Goal: Task Accomplishment & Management: Manage account settings

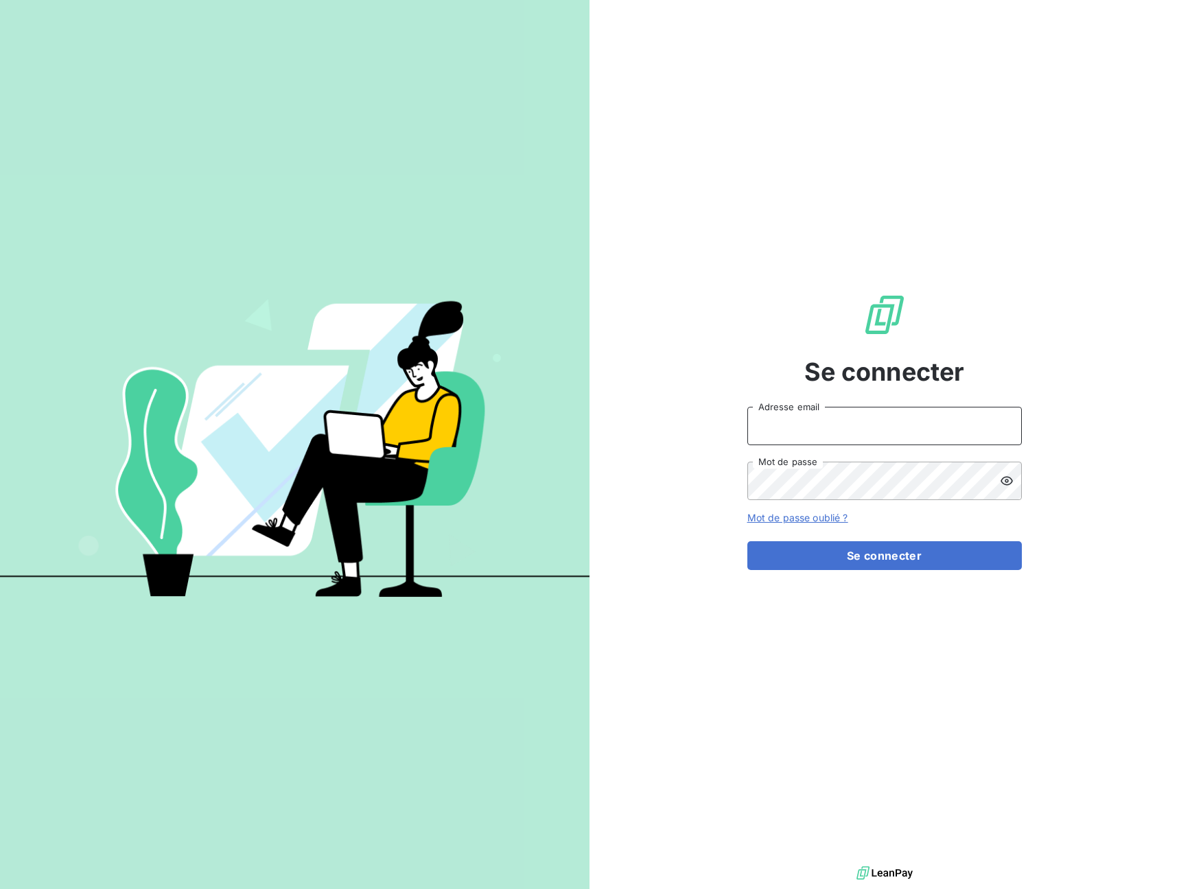
click at [864, 421] on input "Adresse email" at bounding box center [884, 426] width 274 height 38
type input "[EMAIL_ADDRESS][DOMAIN_NAME]"
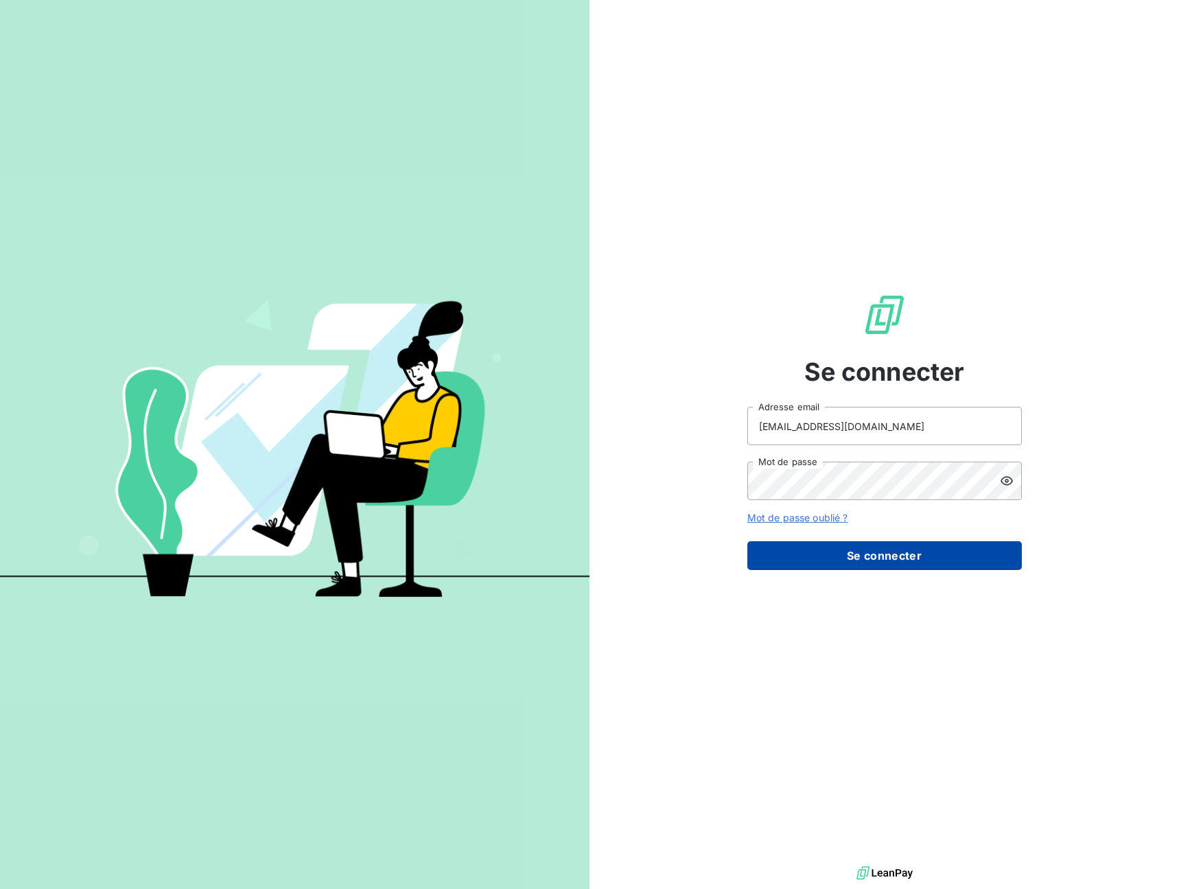
click at [880, 553] on button "Se connecter" at bounding box center [884, 555] width 274 height 29
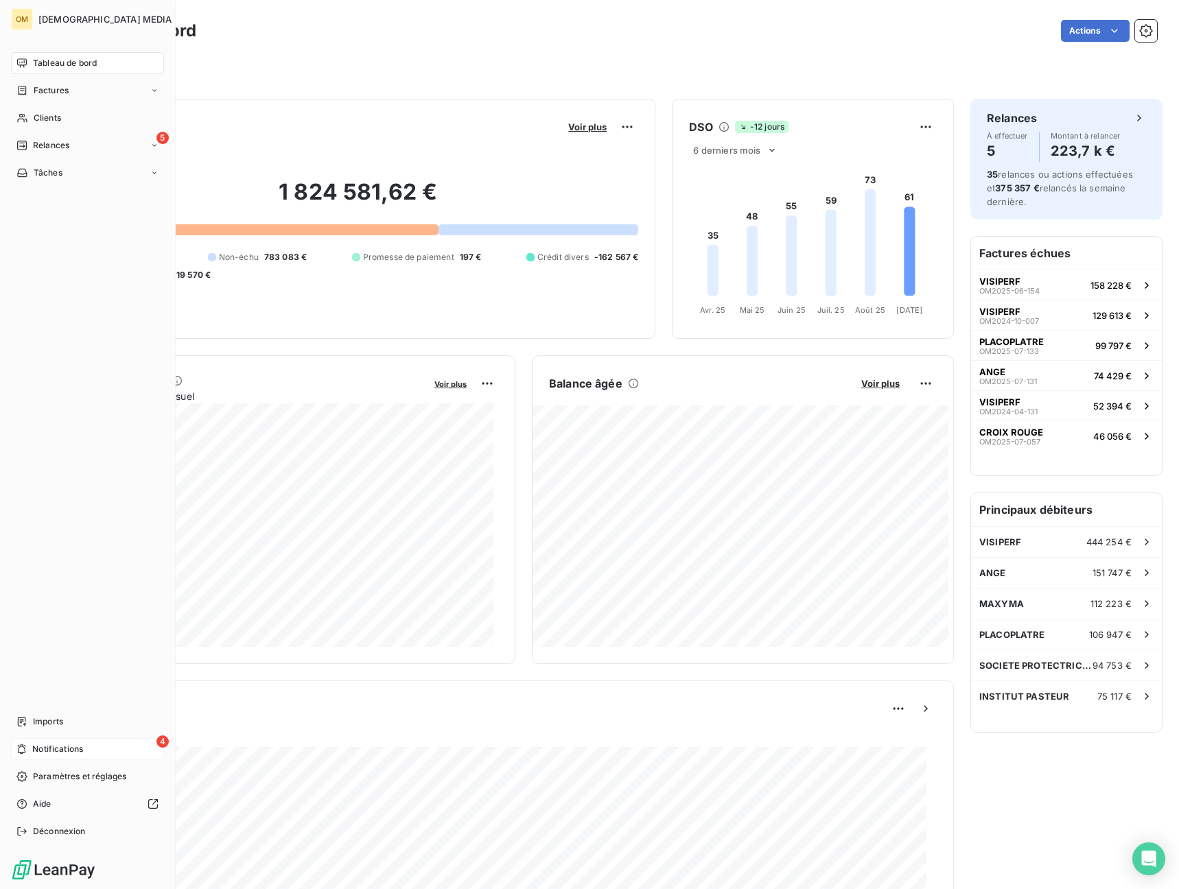
click at [50, 757] on div "4 Notifications" at bounding box center [87, 749] width 153 height 22
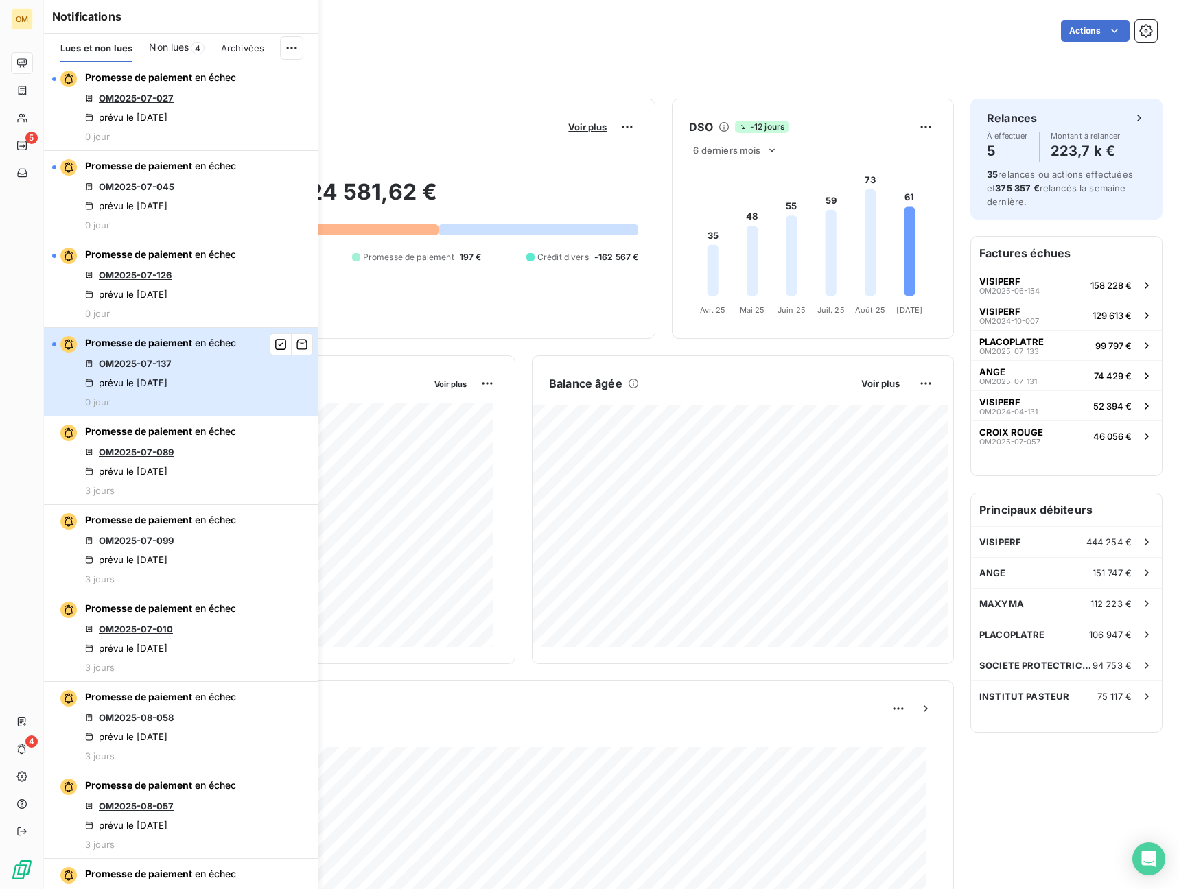
click at [271, 366] on button "Promesse de paiement en échec OM2025-07-137 prévu le [DATE] 0 jour" at bounding box center [181, 372] width 274 height 89
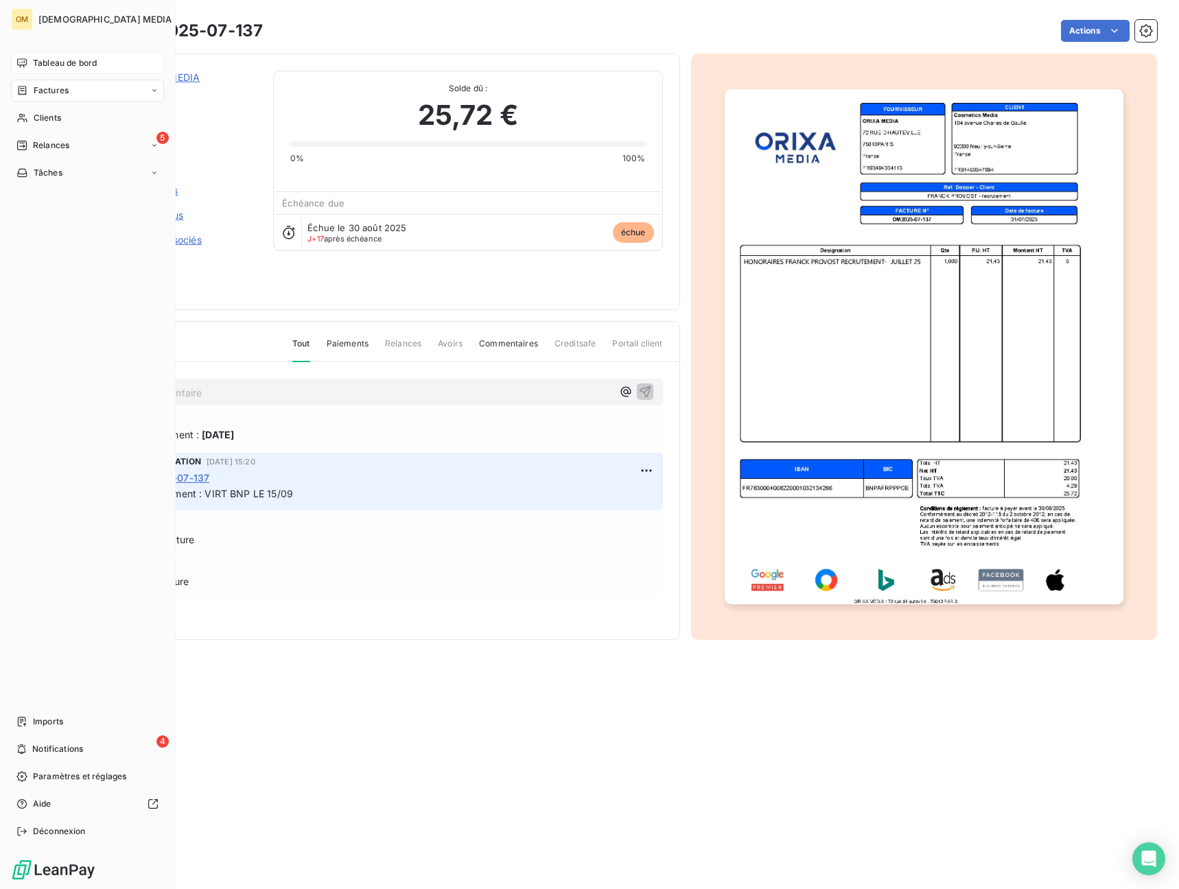
click at [29, 67] on div "Tableau de bord" at bounding box center [87, 63] width 153 height 22
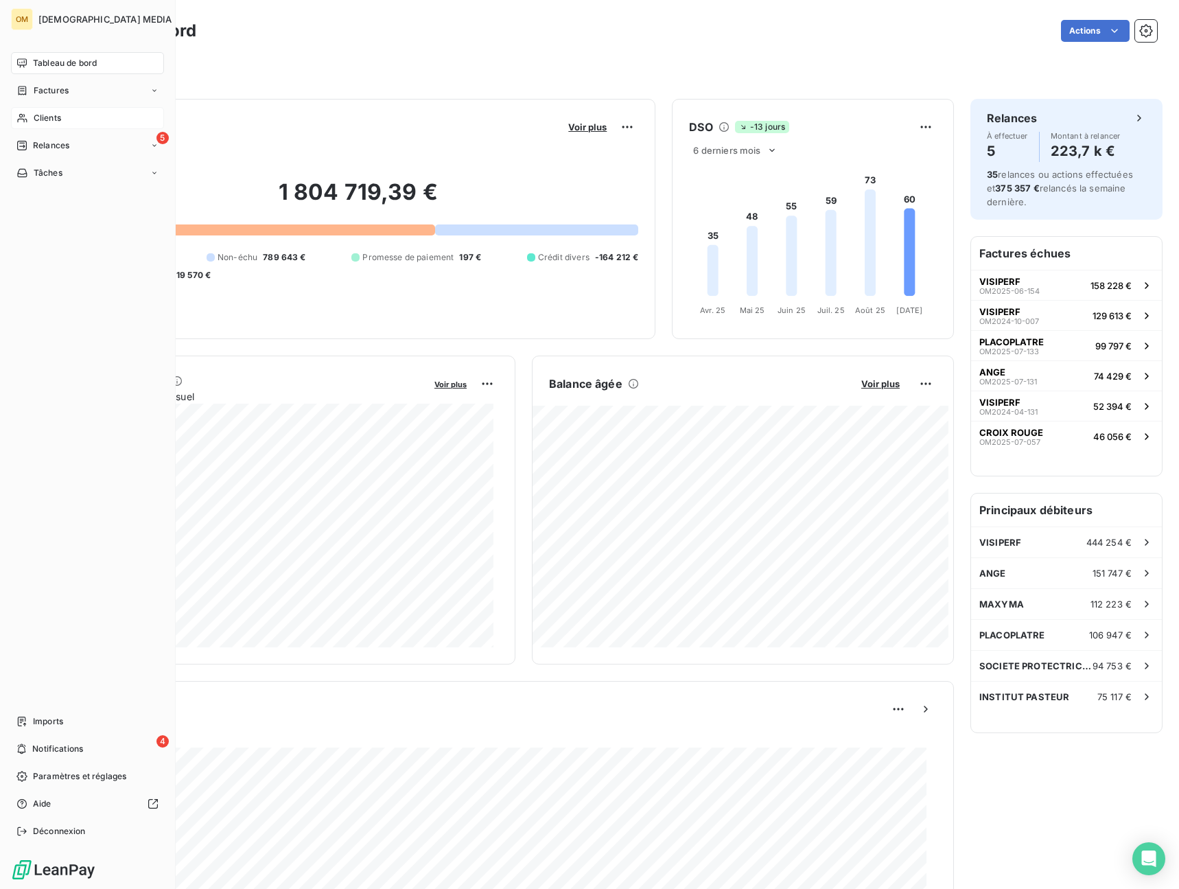
click at [34, 117] on span "Clients" at bounding box center [47, 118] width 27 height 12
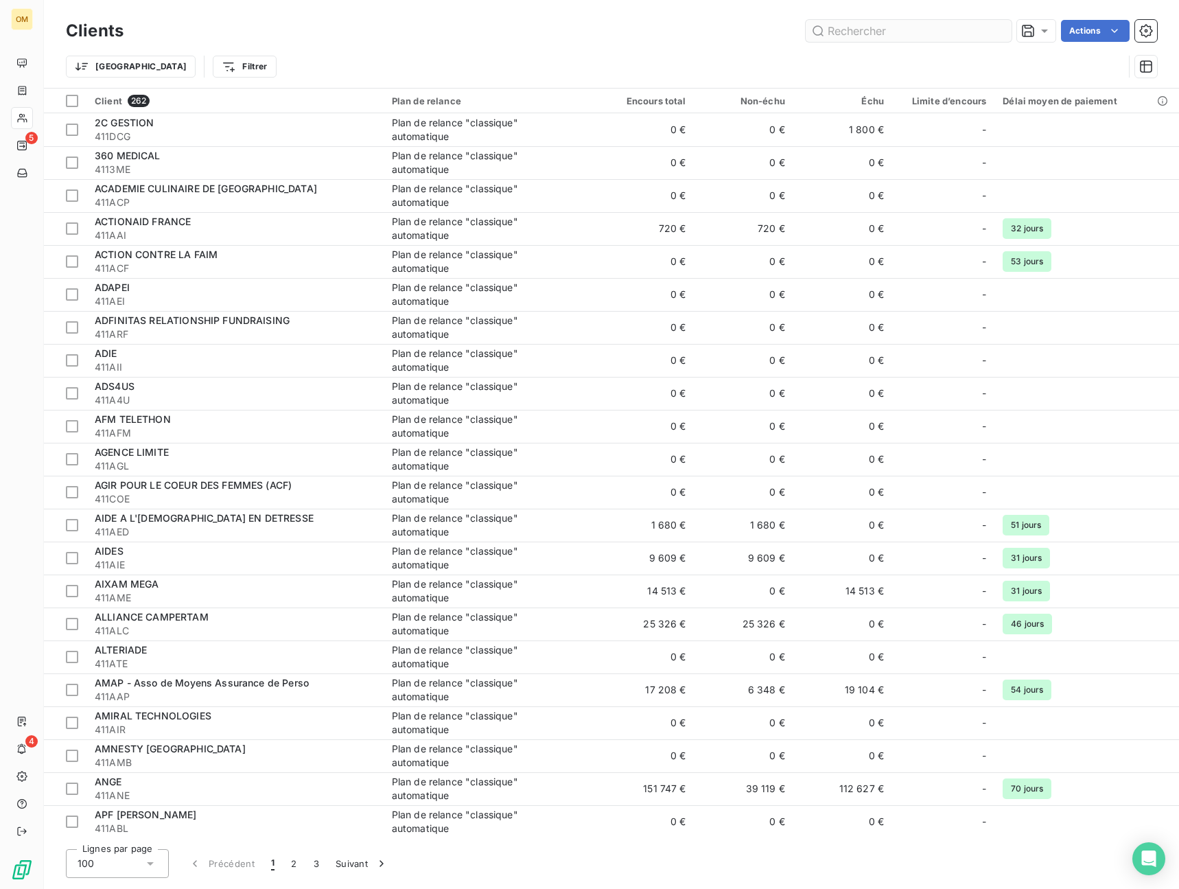
click at [921, 30] on input "text" at bounding box center [909, 31] width 206 height 22
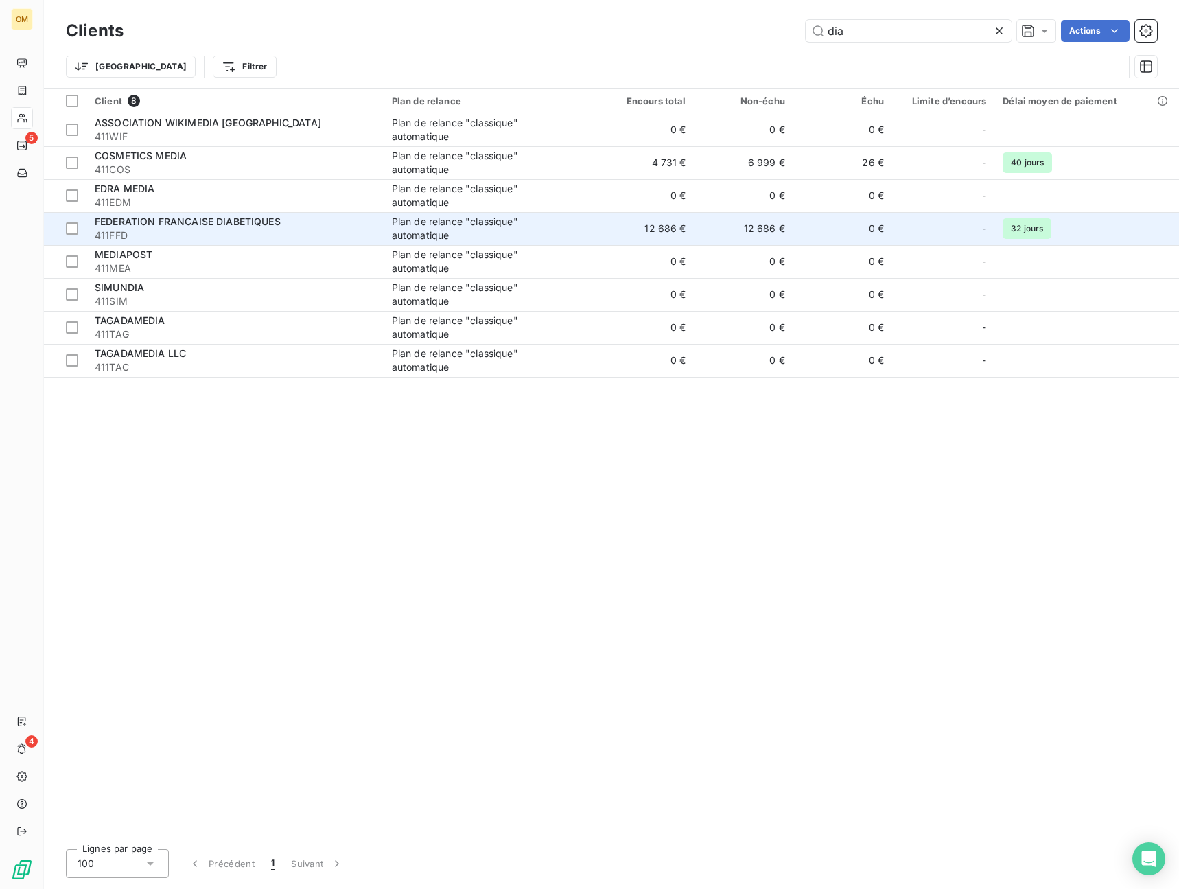
type input "dia"
click at [478, 228] on div "Plan de relance "classique" automatique" at bounding box center [478, 228] width 172 height 27
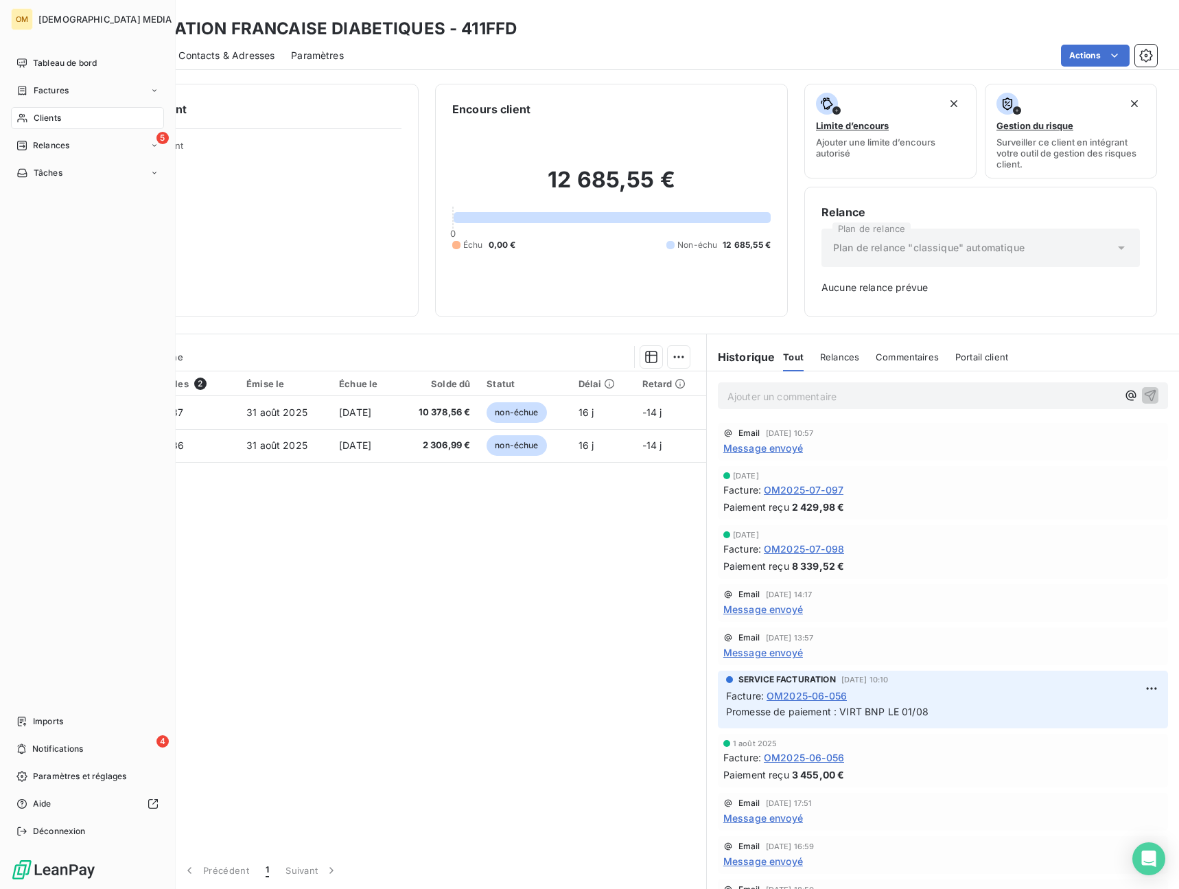
drag, startPoint x: 54, startPoint y: 115, endPoint x: 101, endPoint y: 102, distance: 48.4
click at [56, 113] on span "Clients" at bounding box center [47, 118] width 27 height 12
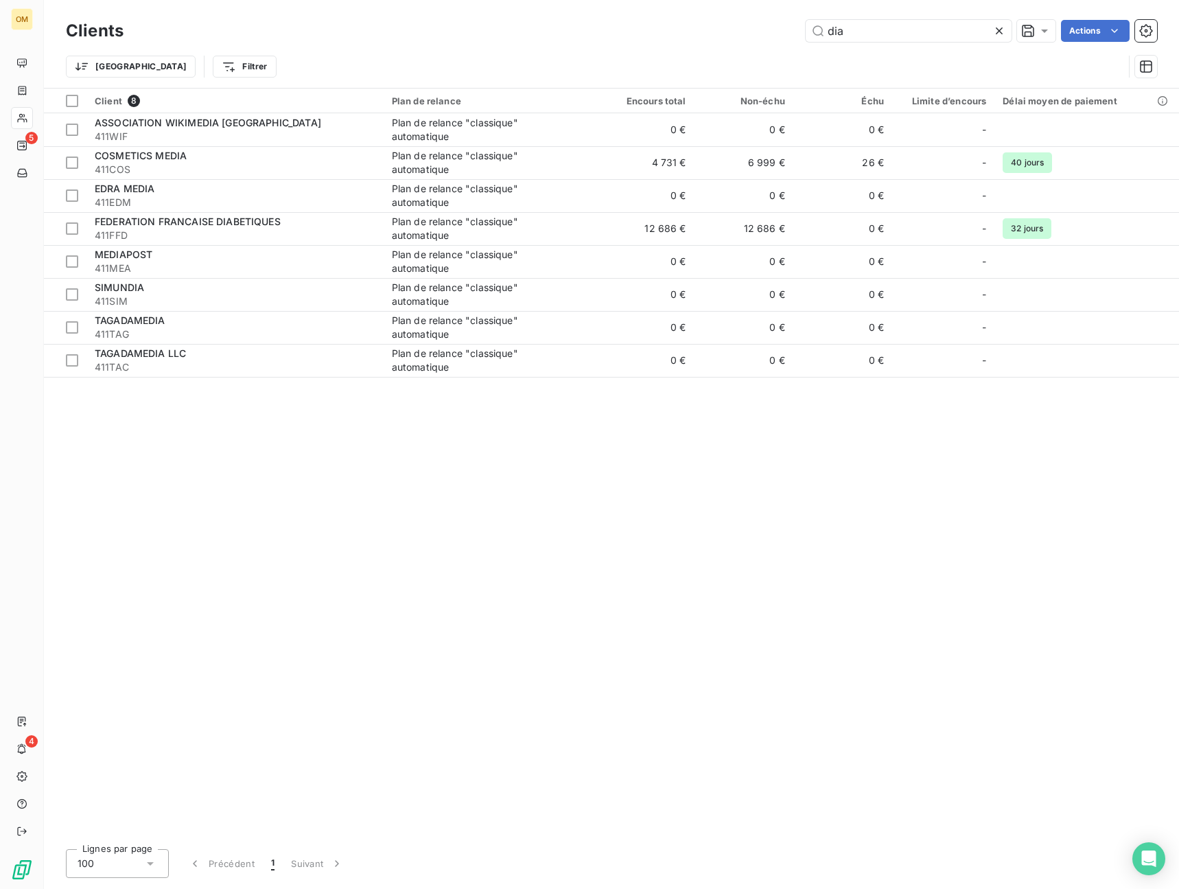
drag, startPoint x: 884, startPoint y: 30, endPoint x: 559, endPoint y: 83, distance: 329.6
click at [559, 83] on div "Clients dia Actions Trier Filtrer" at bounding box center [611, 51] width 1091 height 71
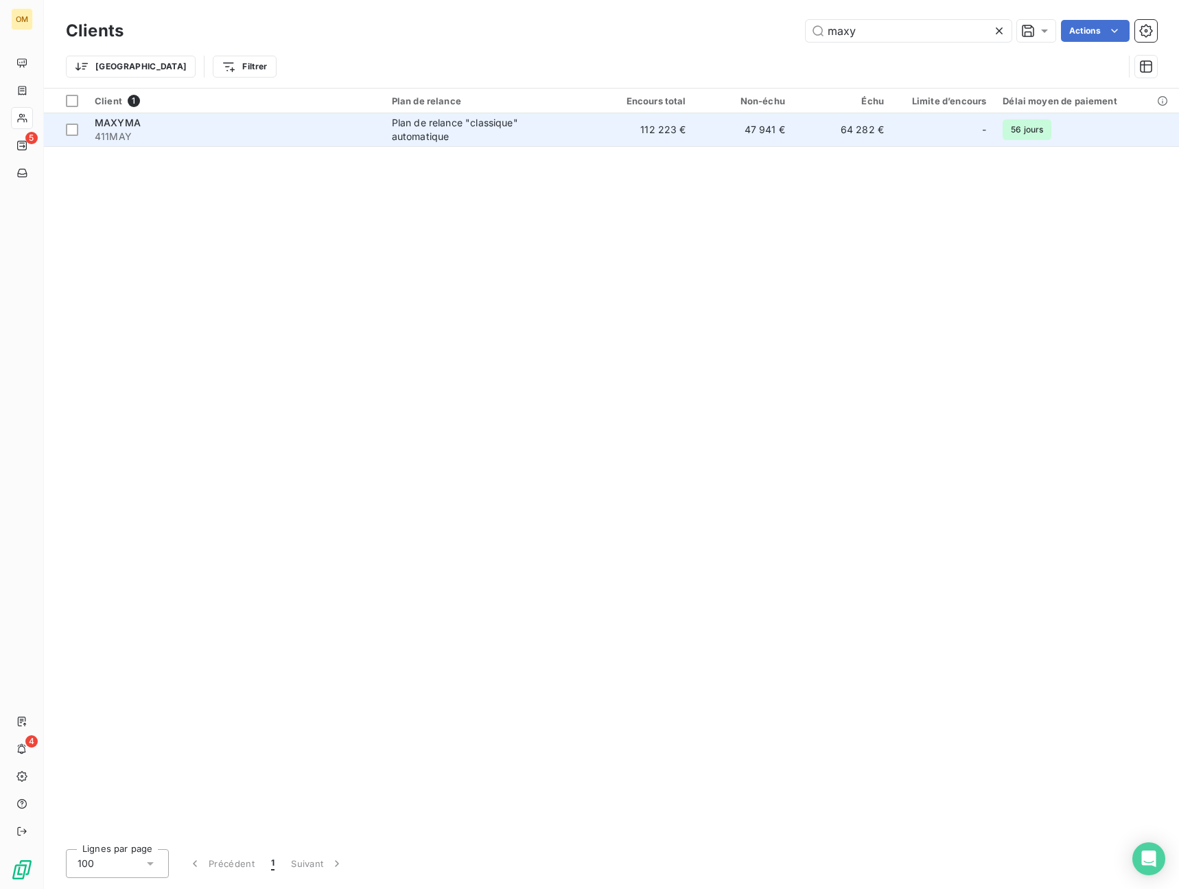
type input "maxy"
click at [449, 139] on div "Plan de relance "classique" automatique" at bounding box center [478, 129] width 172 height 27
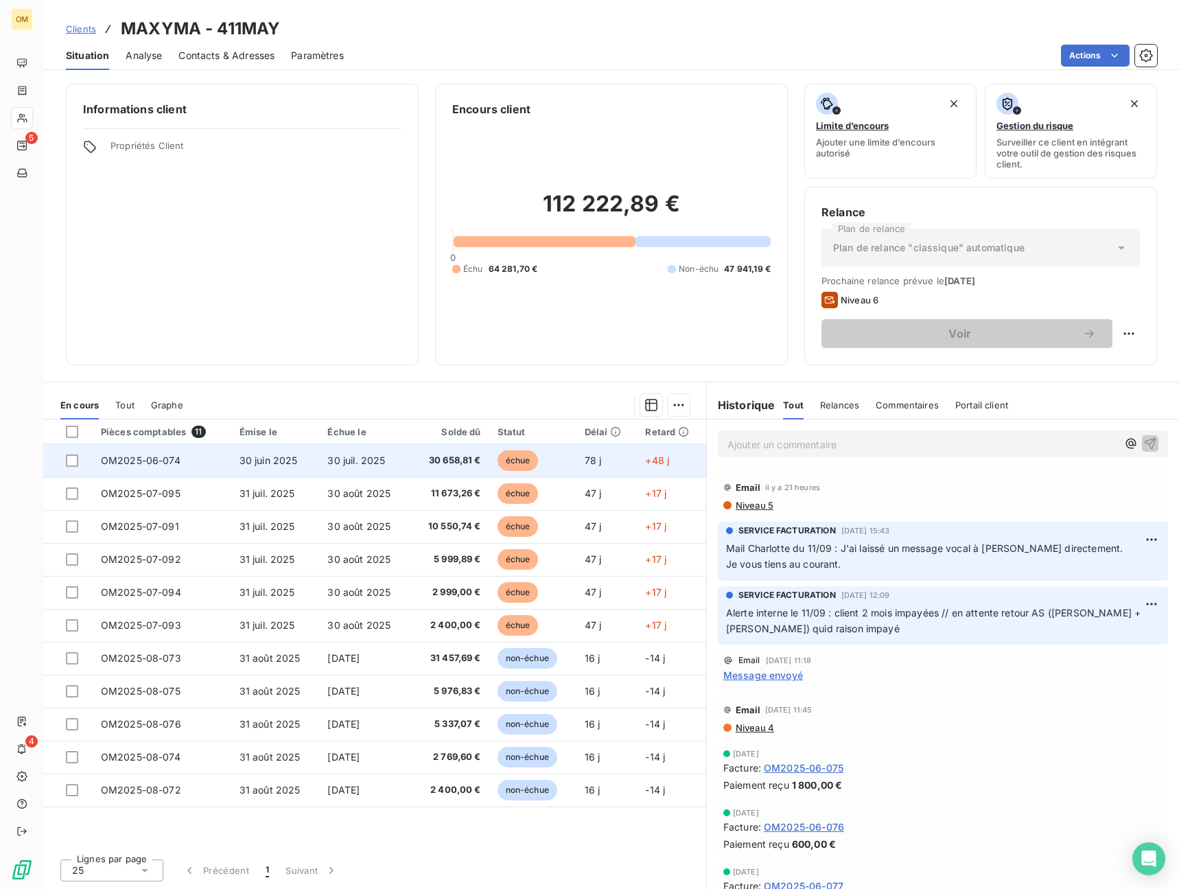
click at [430, 470] on td "30 658,81 €" at bounding box center [449, 460] width 79 height 33
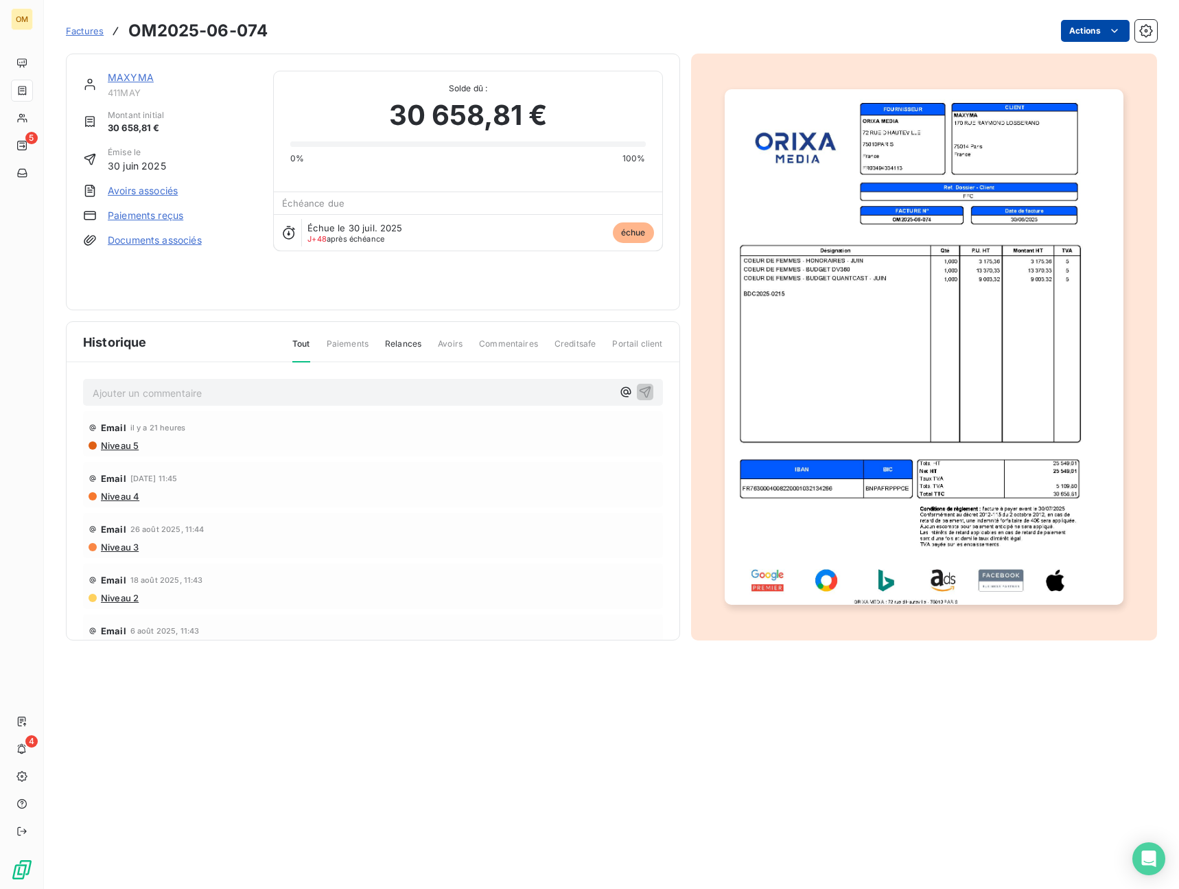
click at [1093, 25] on html "OM 5 4 Factures OM2025-06-074 Actions MAXYMA 411MAY Montant initial 30 658,81 €…" at bounding box center [589, 444] width 1179 height 889
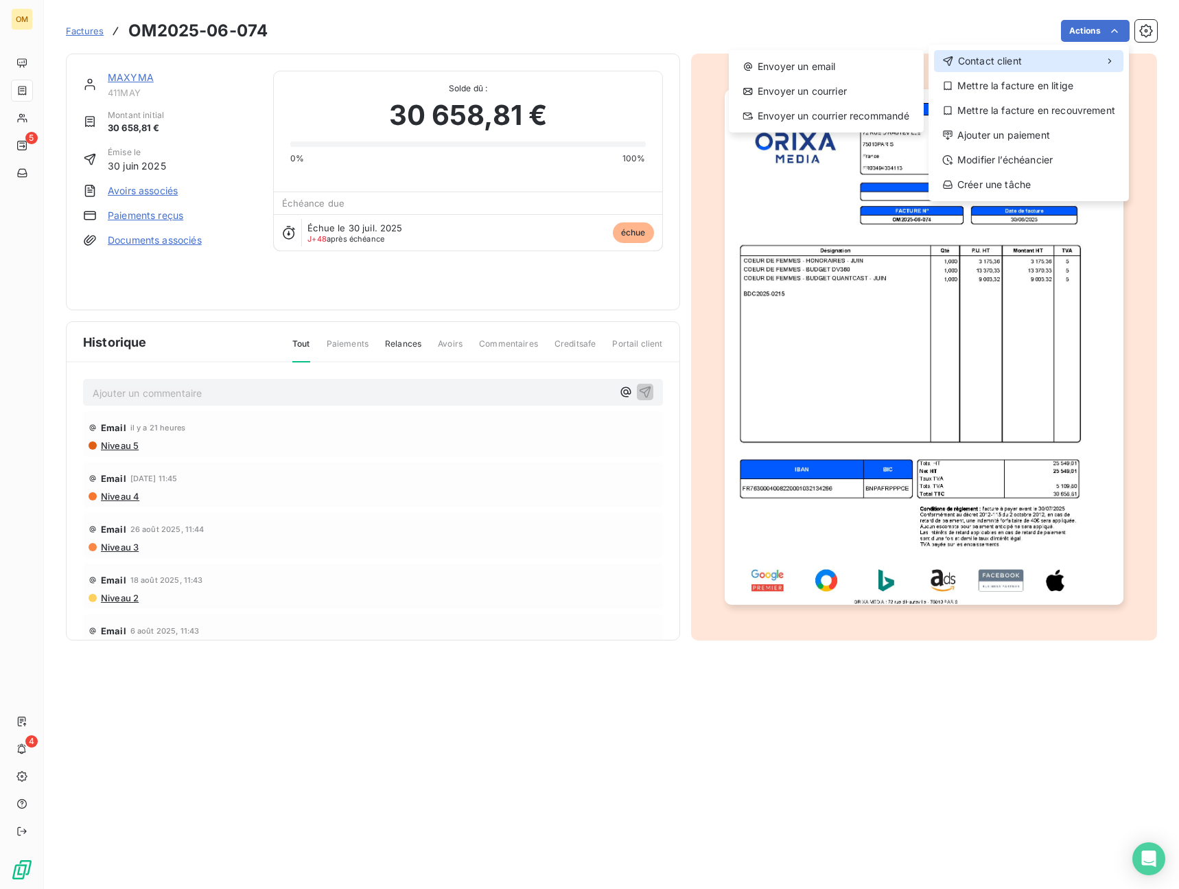
click at [1076, 52] on div "Contact client" at bounding box center [1028, 61] width 189 height 22
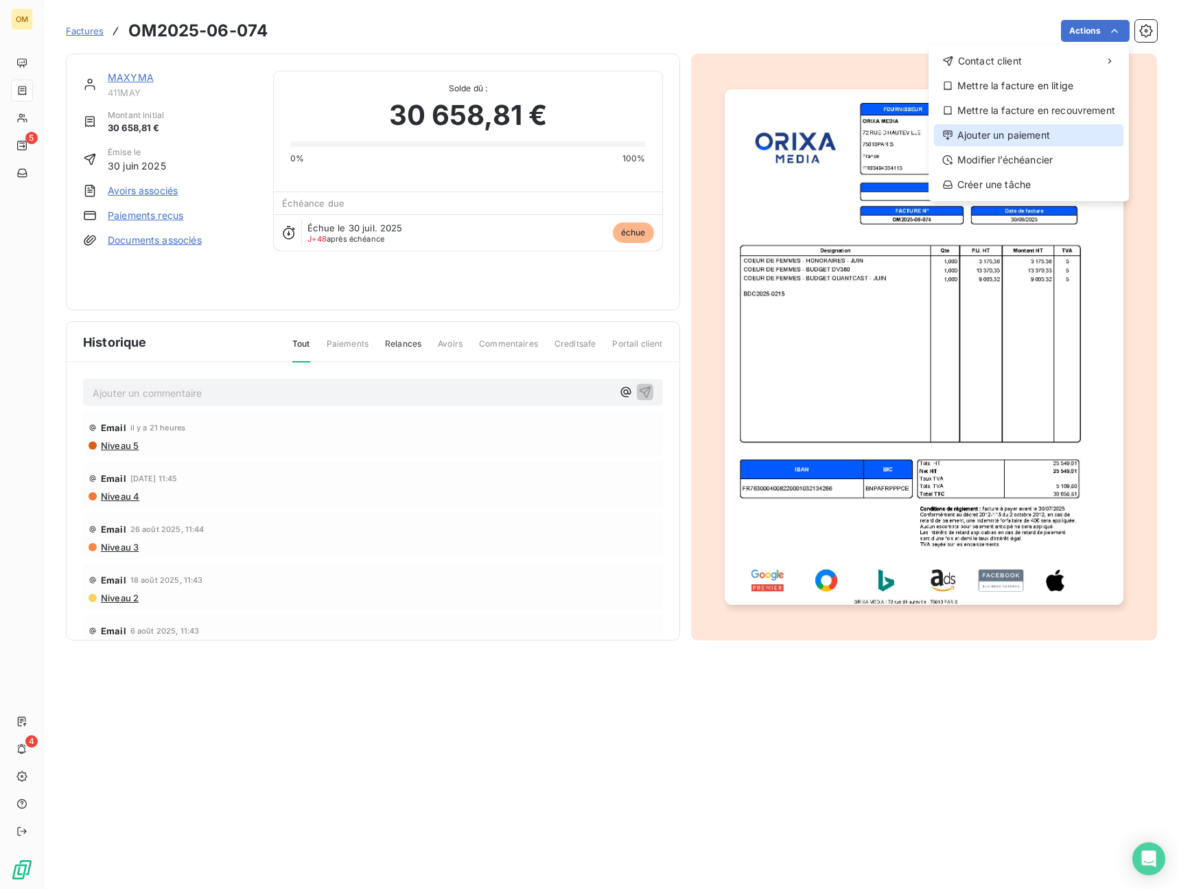
click at [1034, 138] on div "Ajouter un paiement" at bounding box center [1028, 135] width 189 height 22
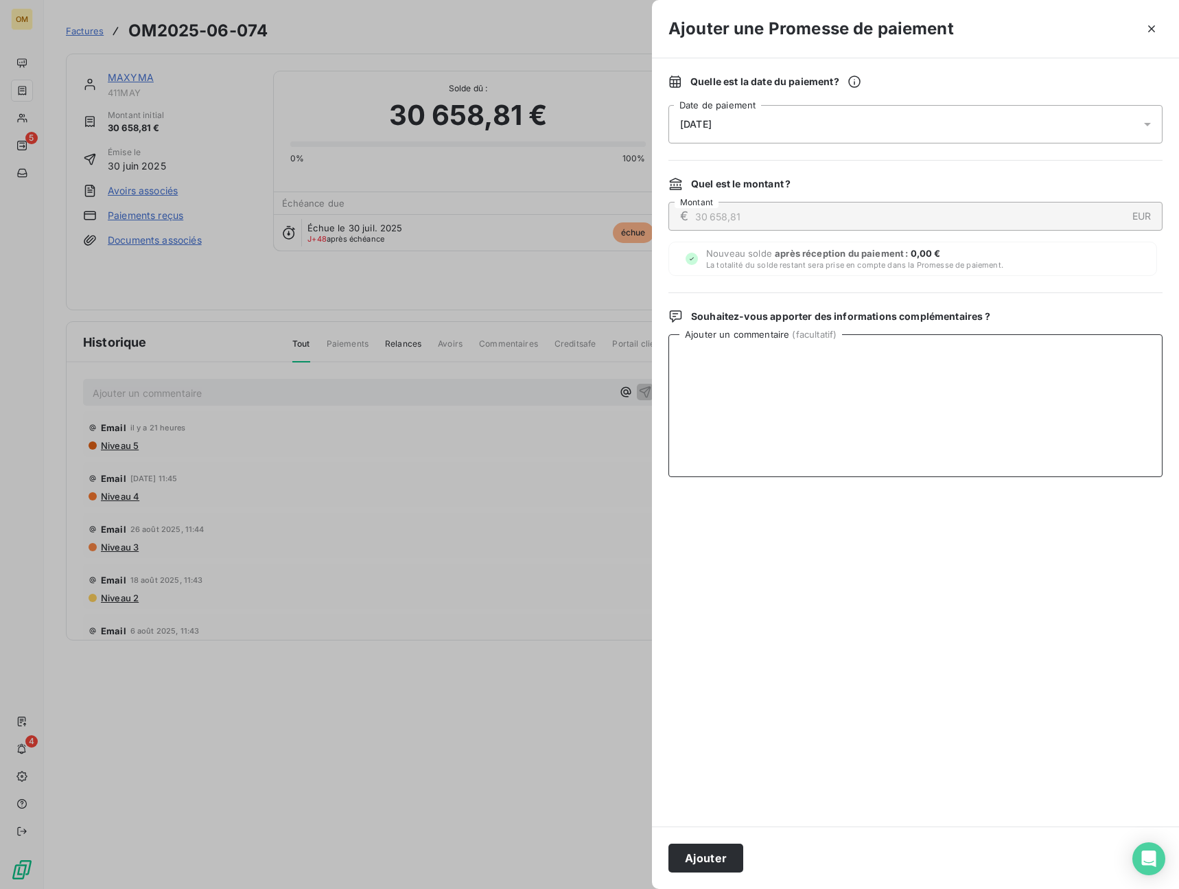
click at [845, 425] on textarea "Ajouter un commentaire ( facultatif )" at bounding box center [915, 405] width 494 height 143
drag, startPoint x: 824, startPoint y: 353, endPoint x: 610, endPoint y: 388, distance: 216.9
click at [610, 889] on div "Ajouter une Promesse de paiement Quelle est la date du paiement ? [DATE] Date d…" at bounding box center [589, 889] width 1179 height 0
type textarea "VIRT BNP LE 16/09"
click at [734, 854] on button "Ajouter" at bounding box center [705, 857] width 75 height 29
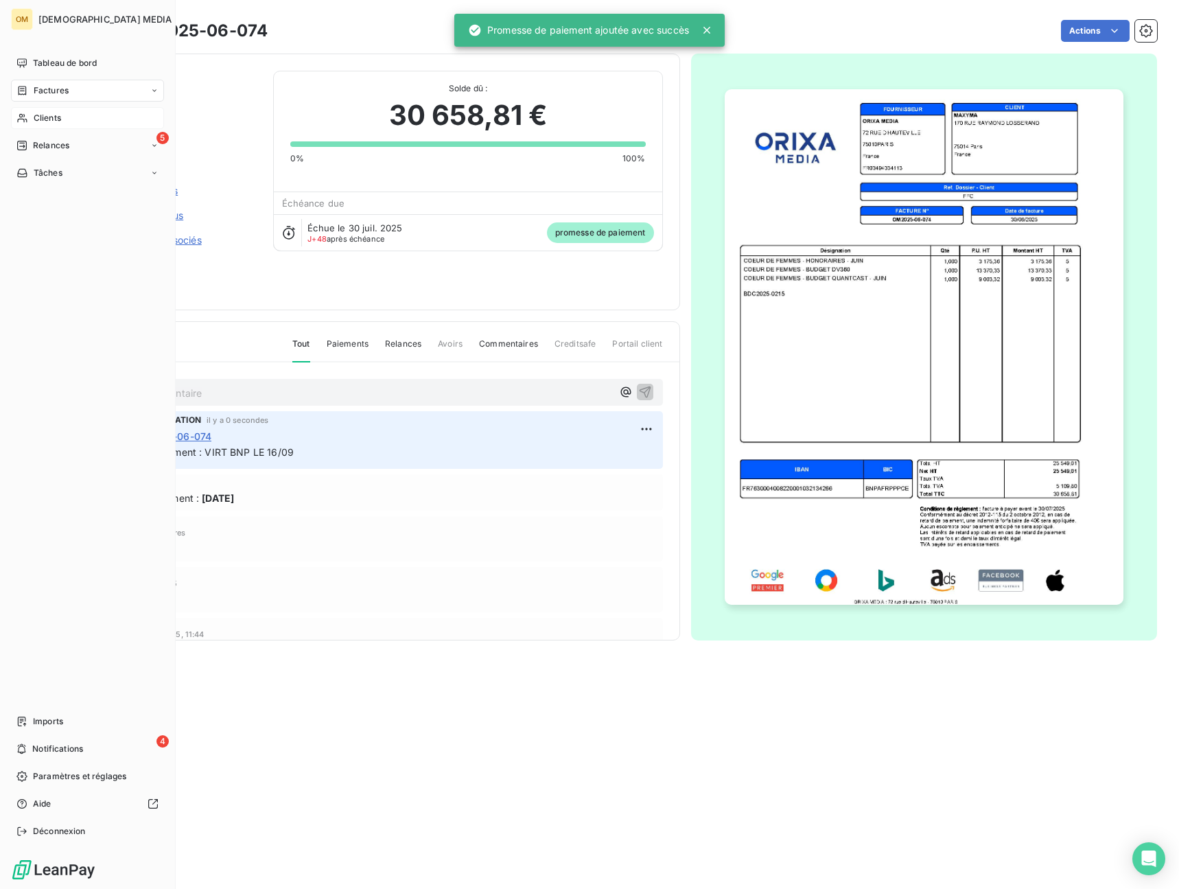
drag, startPoint x: 58, startPoint y: 128, endPoint x: 145, endPoint y: 112, distance: 89.4
click at [58, 128] on div "Clients" at bounding box center [87, 118] width 153 height 22
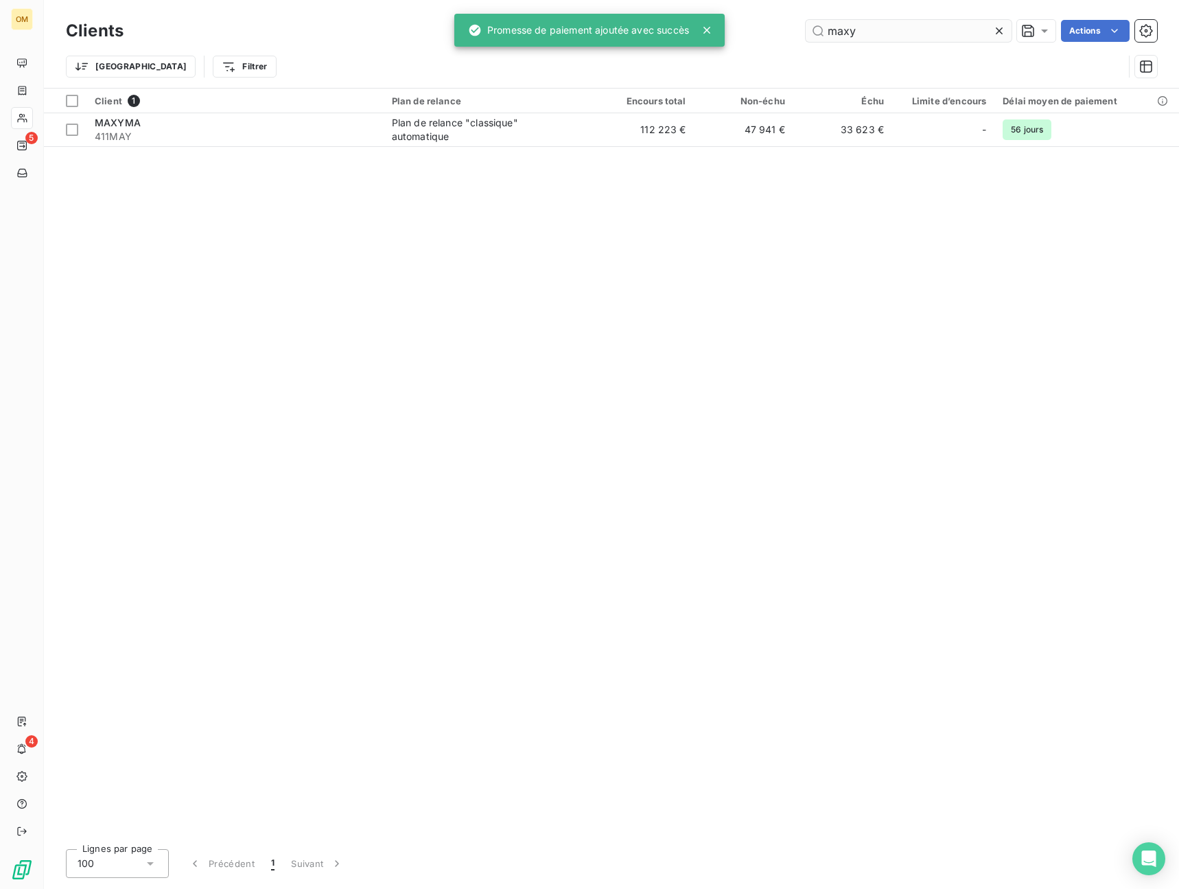
drag, startPoint x: 881, startPoint y: 25, endPoint x: 808, endPoint y: 37, distance: 73.7
click at [808, 37] on input "maxy" at bounding box center [909, 31] width 206 height 22
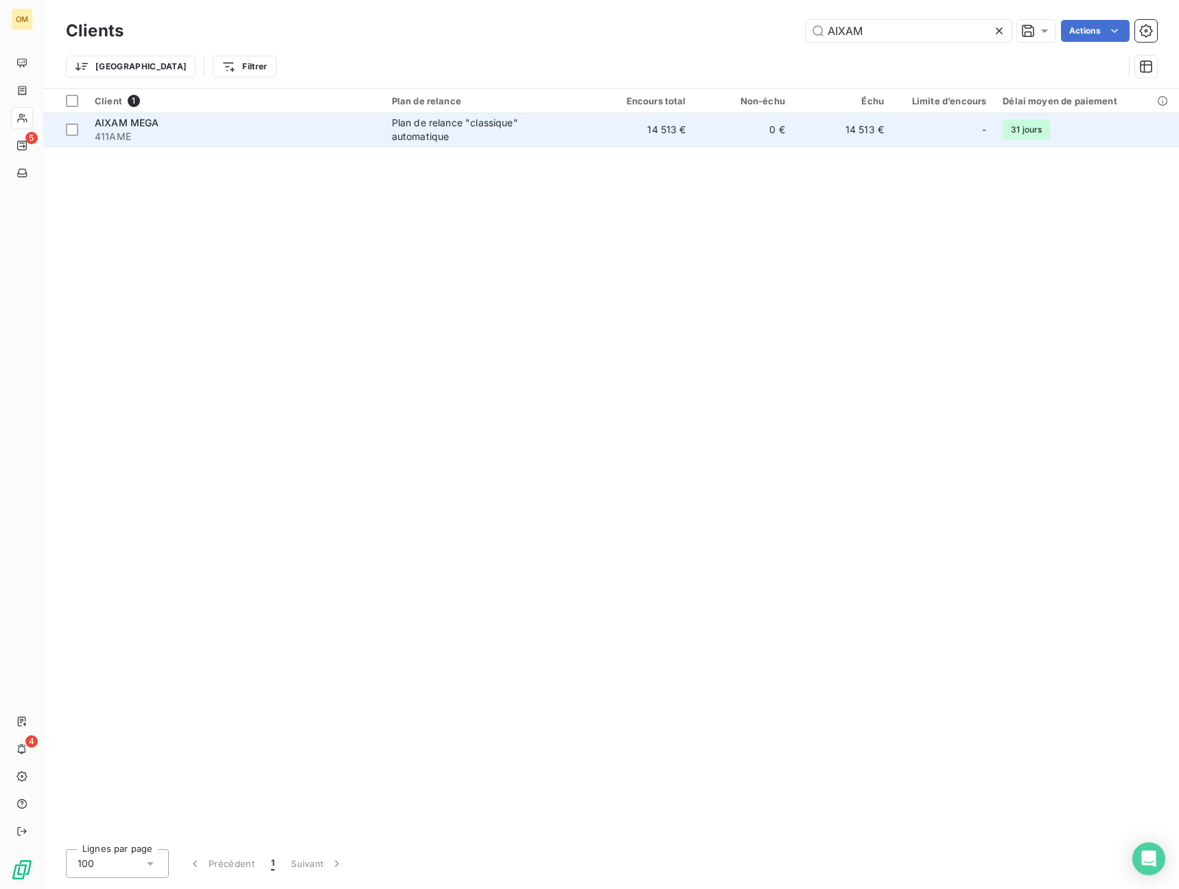
type input "AIXAM"
click at [672, 130] on td "14 513 €" at bounding box center [644, 129] width 99 height 33
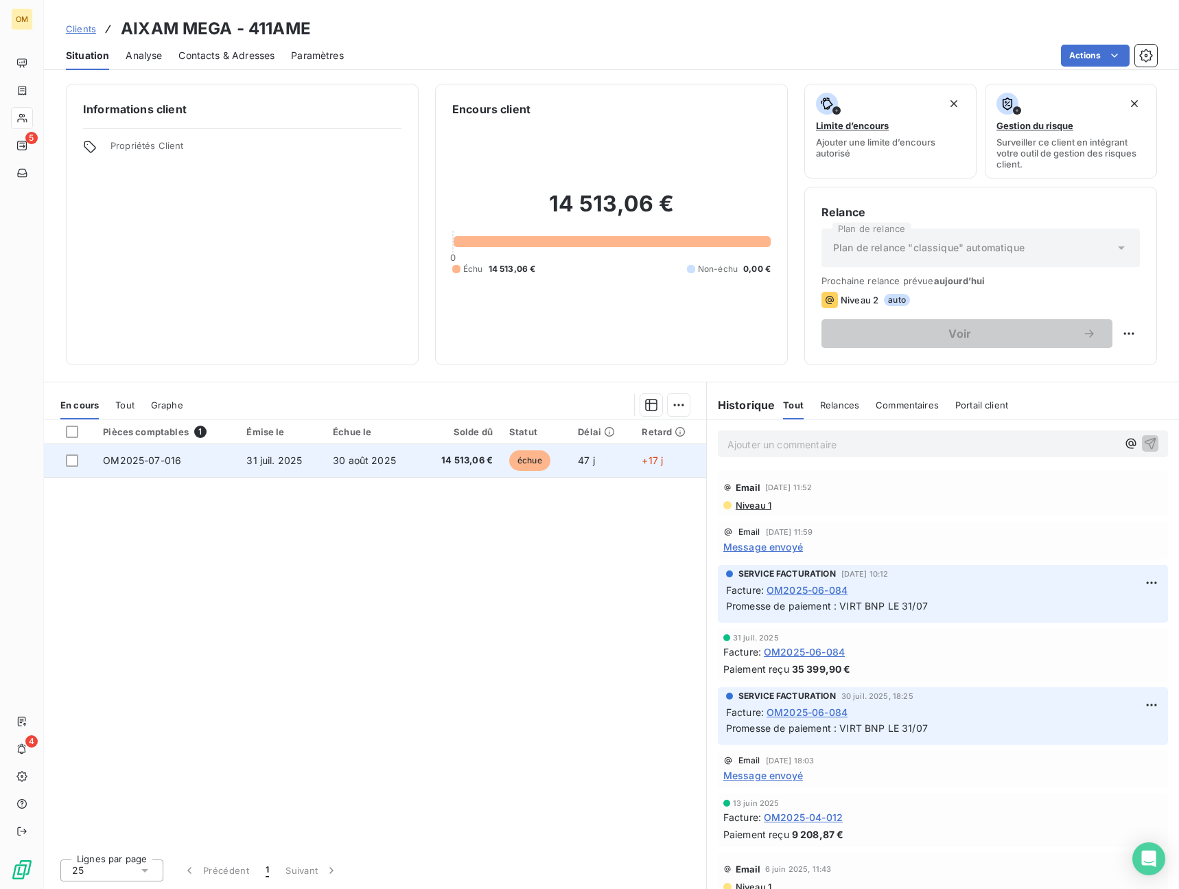
click at [491, 467] on span "14 513,06 €" at bounding box center [460, 461] width 64 height 14
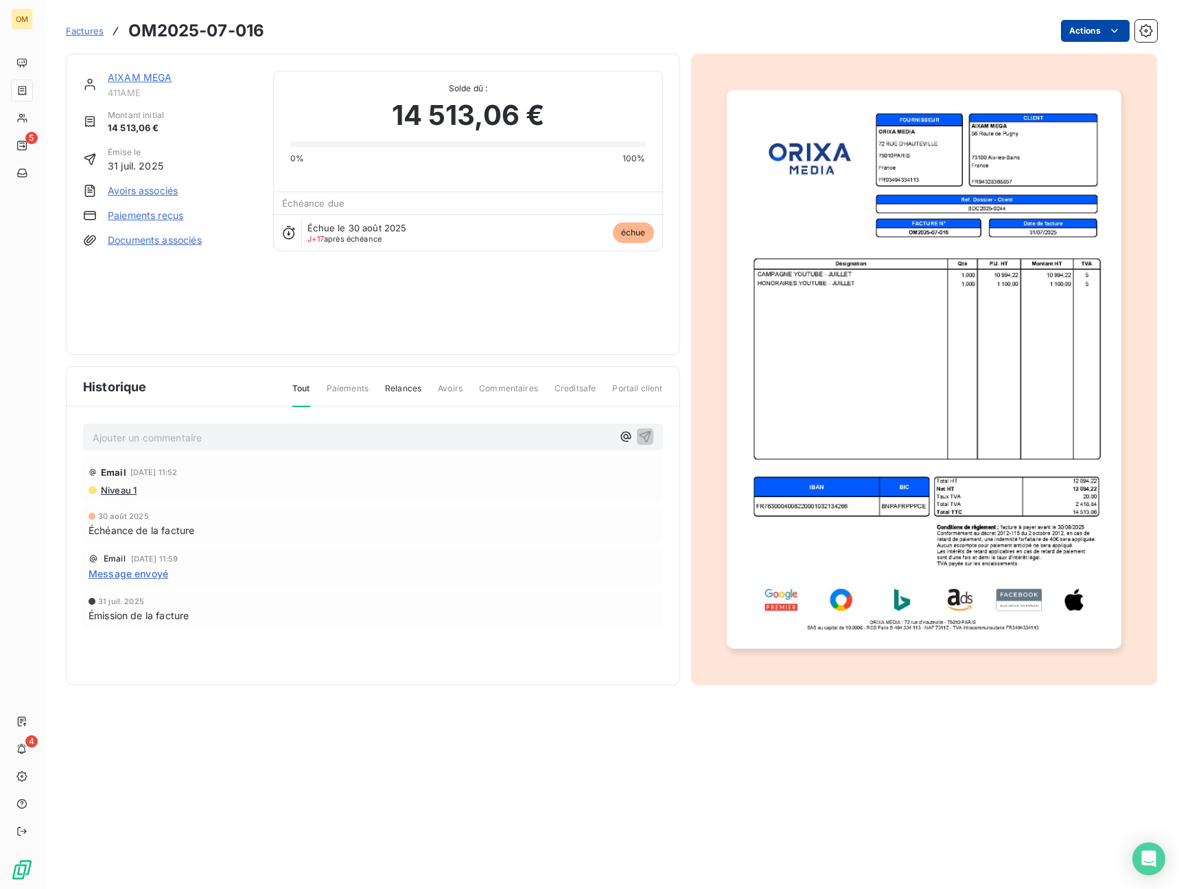
click at [1083, 29] on html "OM 5 4 Factures OM2025-07-016 Actions AIXAM MEGA 411AME Montant initial 14 513,…" at bounding box center [589, 444] width 1179 height 889
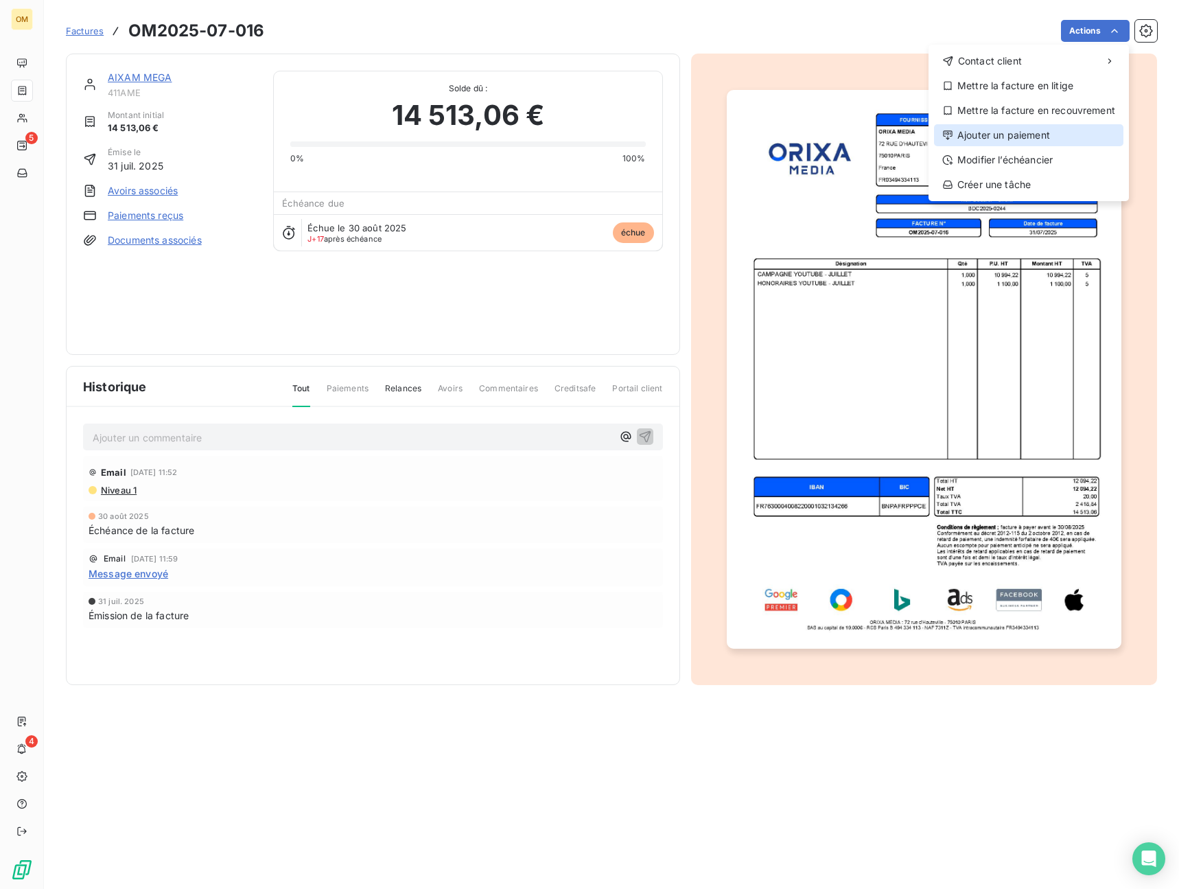
click at [1040, 124] on div "Ajouter un paiement" at bounding box center [1028, 135] width 189 height 22
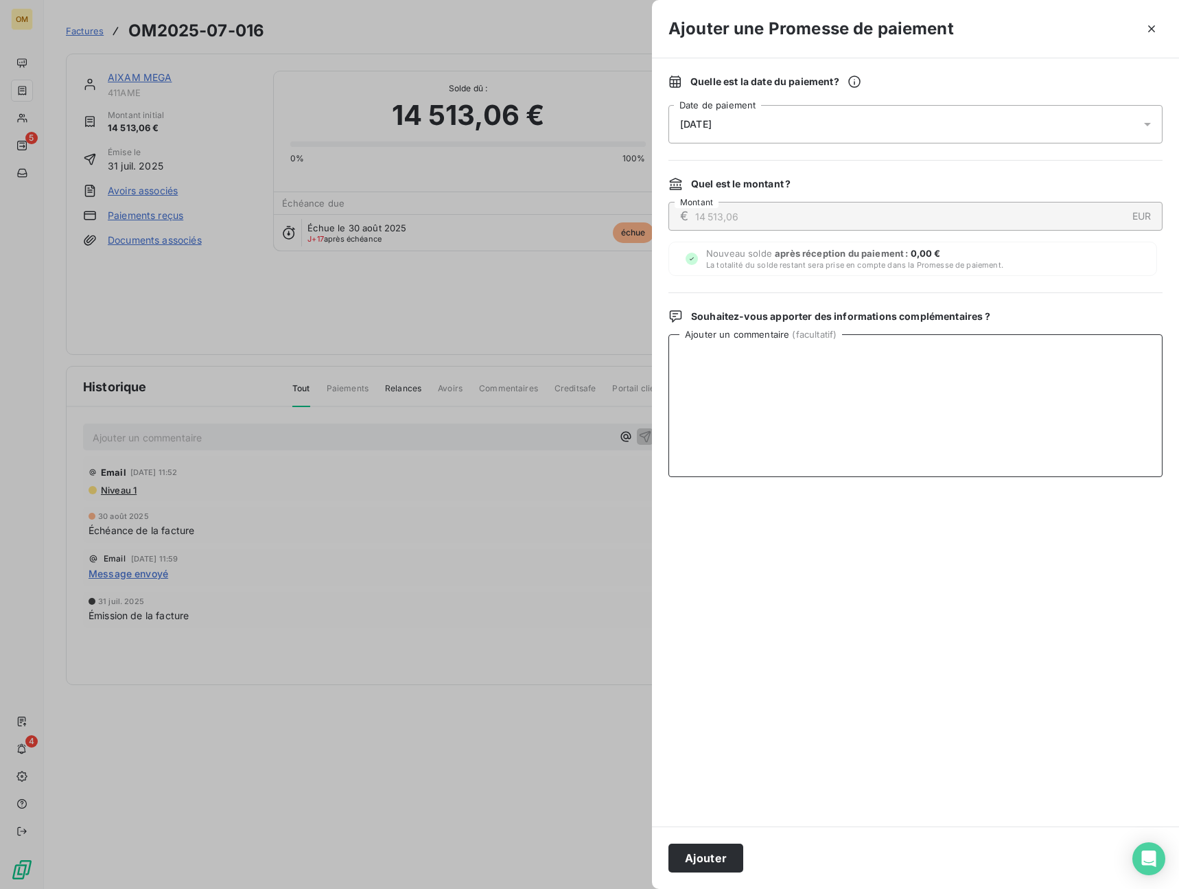
click at [926, 432] on textarea "Ajouter un commentaire ( facultatif )" at bounding box center [915, 405] width 494 height 143
paste textarea "VIRT BNP LE 16/09"
type textarea "VIRT BNP LE 16/09"
click at [714, 859] on button "Ajouter" at bounding box center [705, 857] width 75 height 29
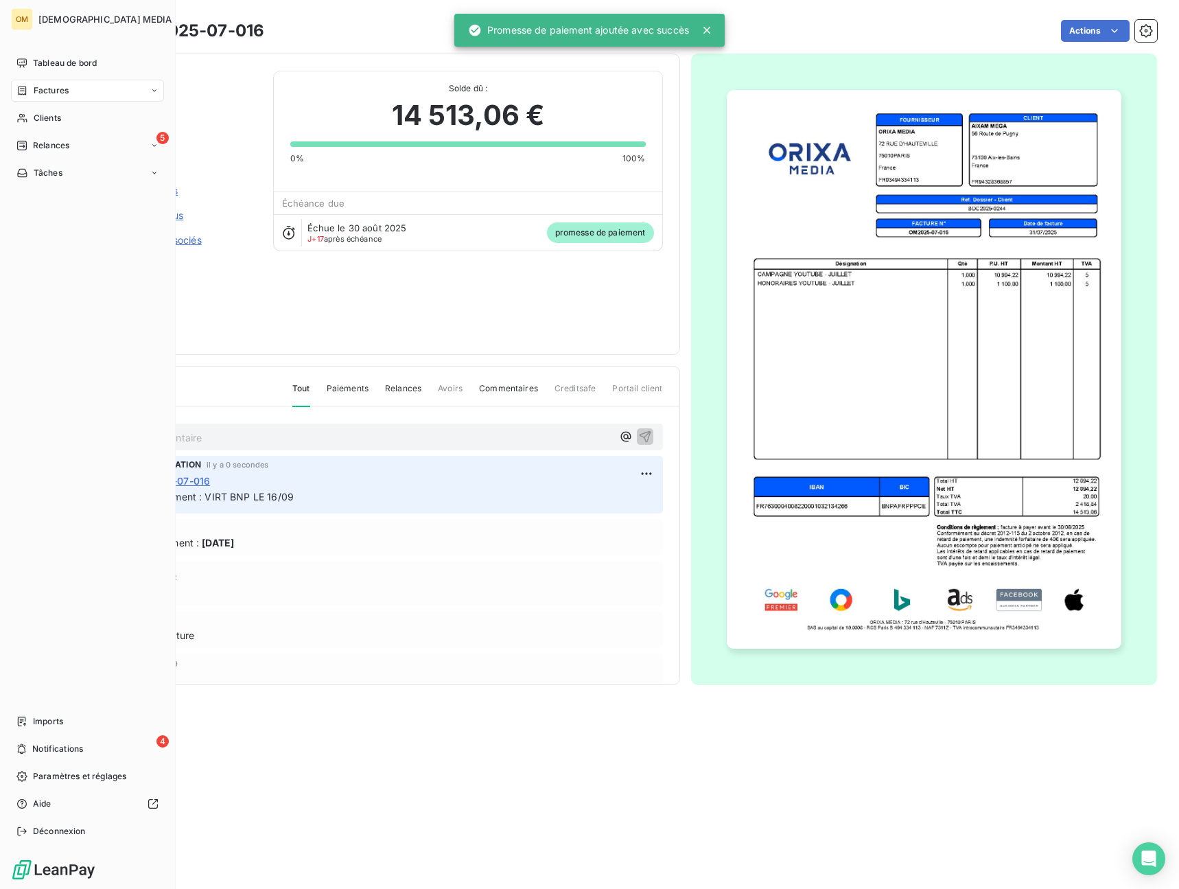
click at [40, 68] on span "Tableau de bord" at bounding box center [65, 63] width 64 height 12
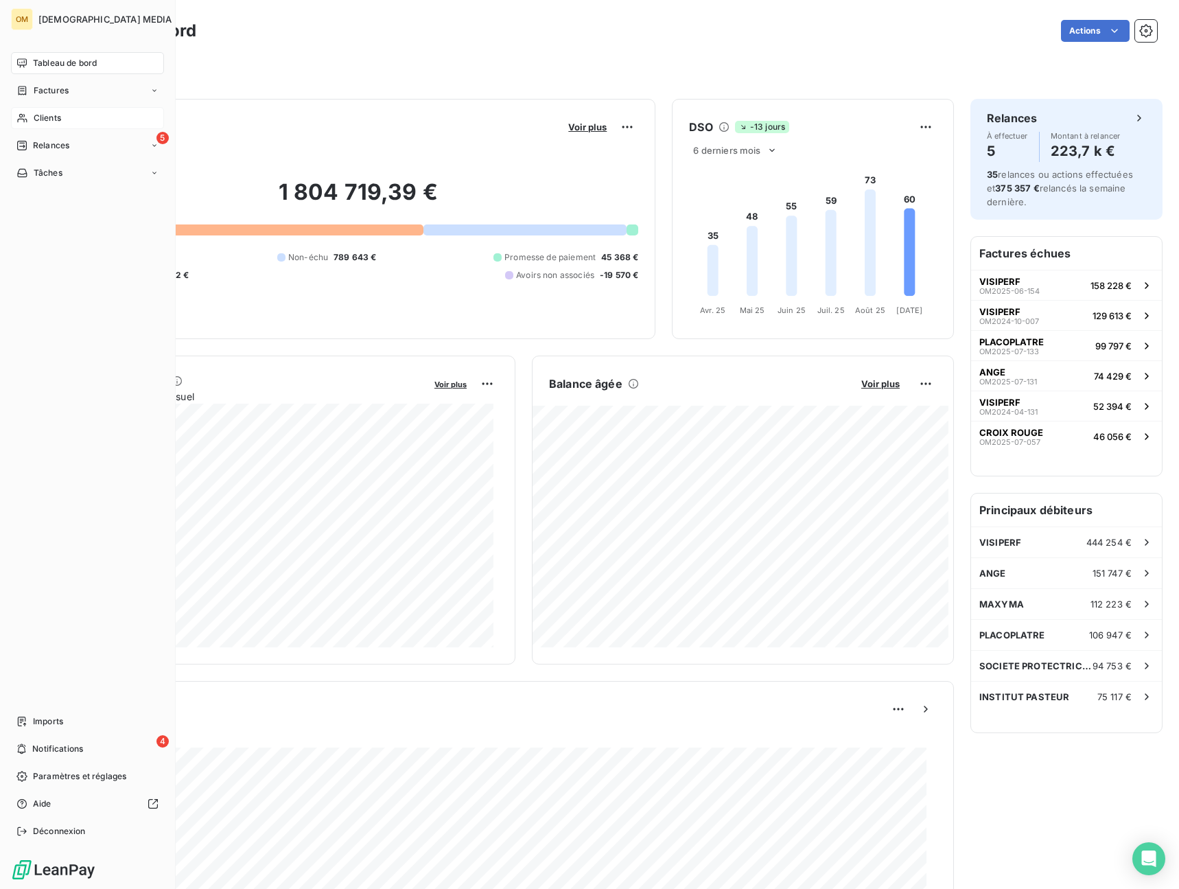
click at [34, 118] on span "Clients" at bounding box center [47, 118] width 27 height 12
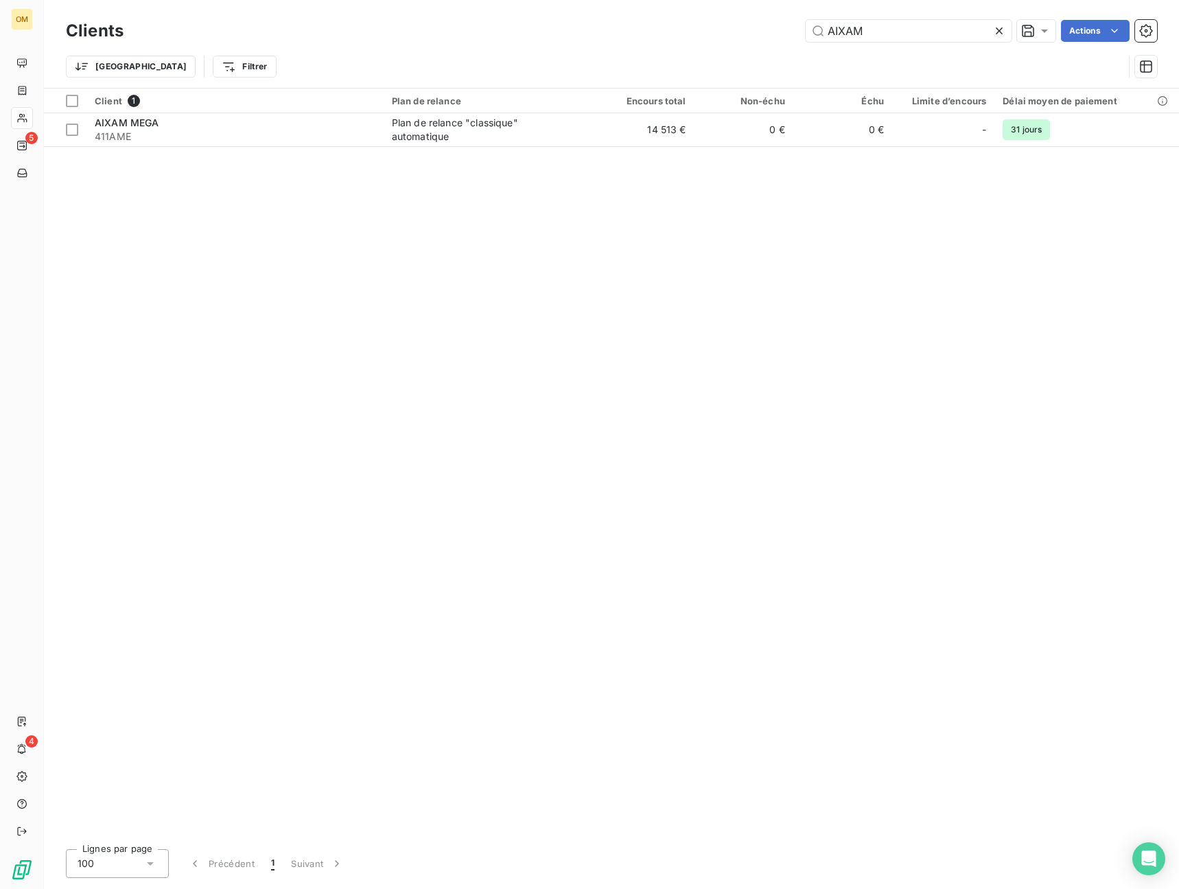
drag, startPoint x: 879, startPoint y: 25, endPoint x: 699, endPoint y: 62, distance: 183.5
click at [700, 62] on div "Clients AIXAM Actions Trier Filtrer" at bounding box center [611, 51] width 1091 height 71
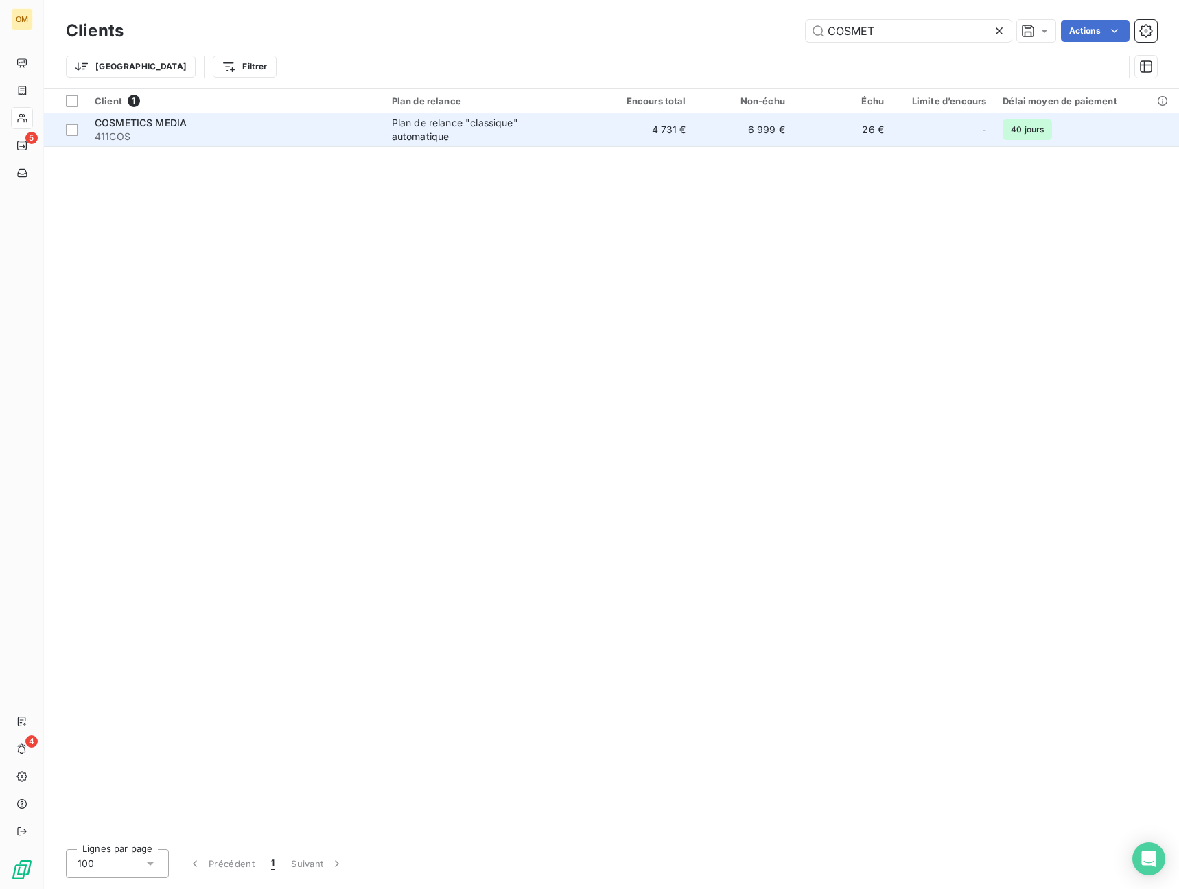
type input "COSMET"
click at [530, 125] on div "Plan de relance "classique" automatique" at bounding box center [478, 129] width 172 height 27
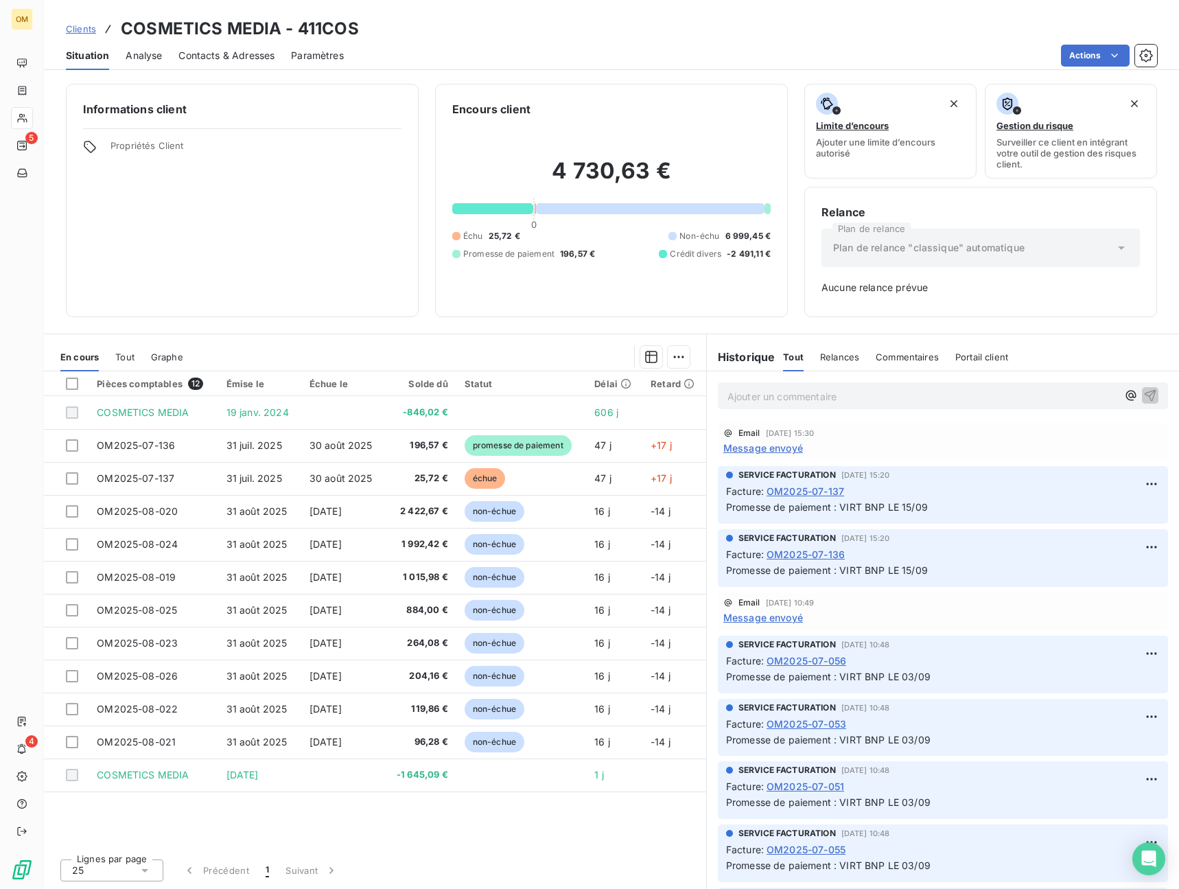
click at [766, 448] on span "Message envoyé" at bounding box center [763, 448] width 80 height 14
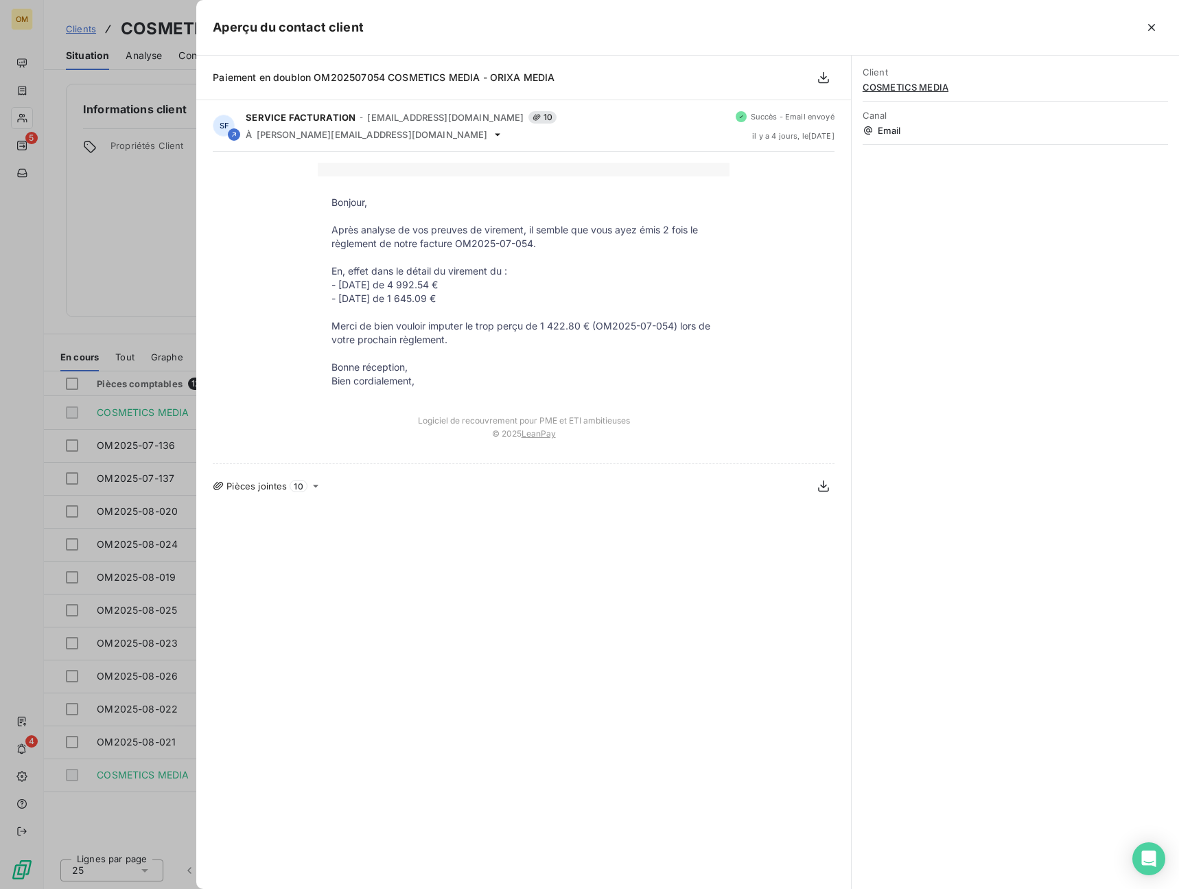
drag, startPoint x: 165, startPoint y: 242, endPoint x: 163, endPoint y: 312, distance: 70.0
click at [165, 243] on div at bounding box center [589, 444] width 1179 height 889
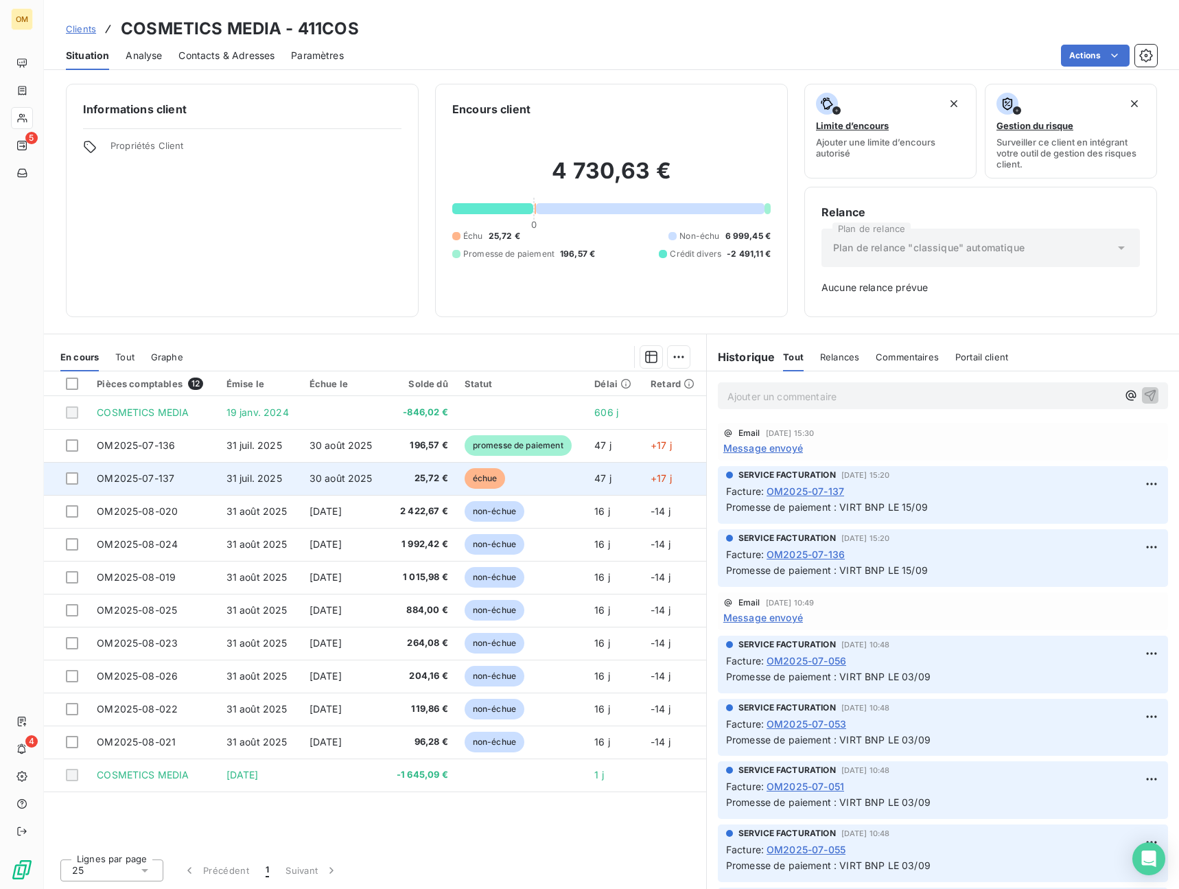
click at [320, 462] on td "30 août 2025" at bounding box center [343, 478] width 84 height 33
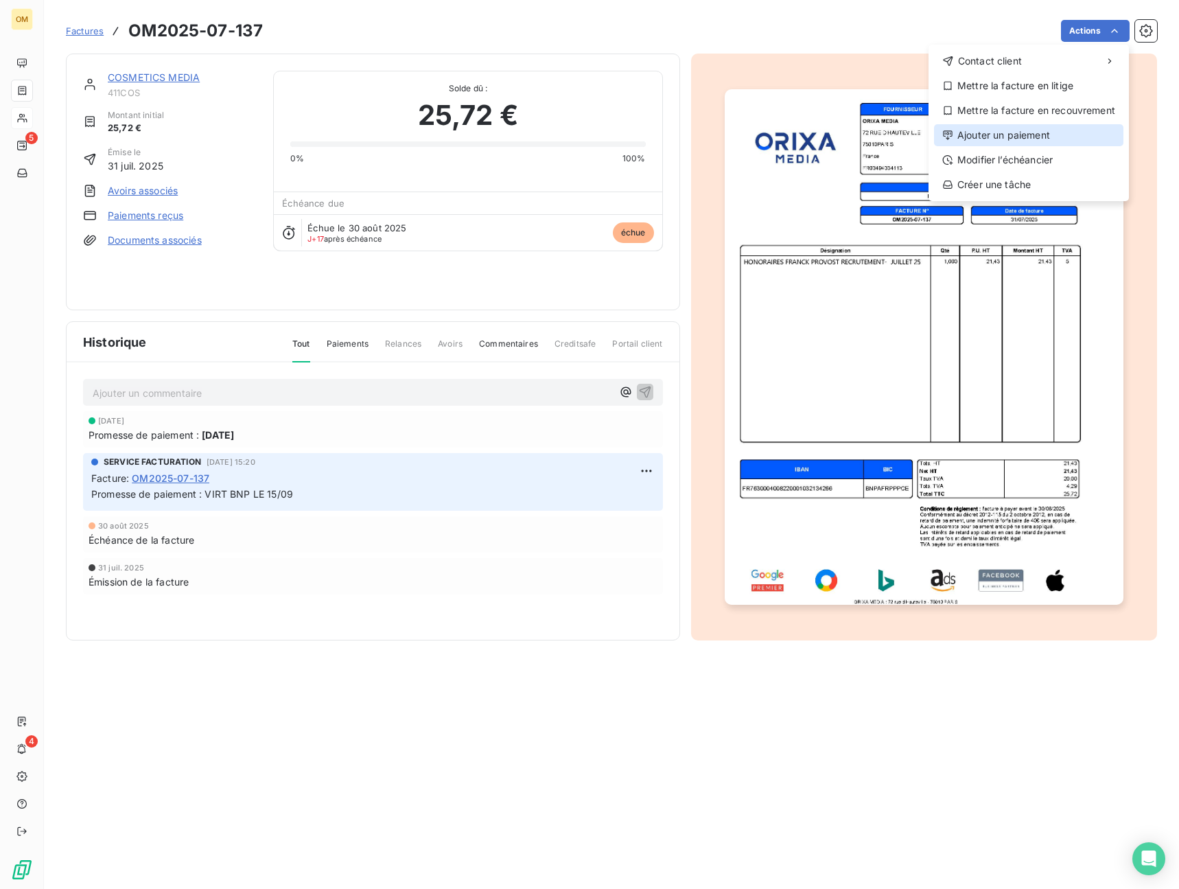
click at [1036, 130] on div "Ajouter un paiement" at bounding box center [1028, 135] width 189 height 22
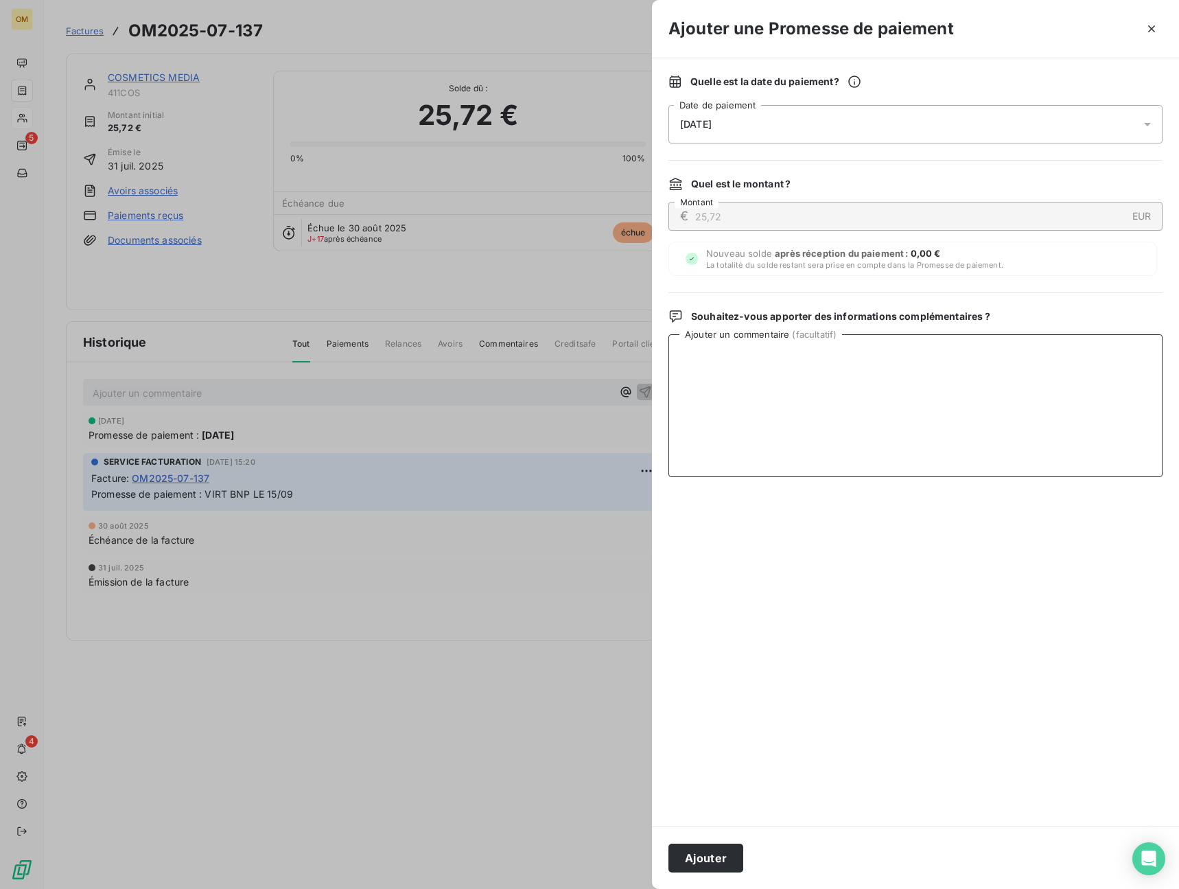
click at [847, 412] on textarea "Ajouter un commentaire ( facultatif )" at bounding box center [915, 405] width 494 height 143
type textarea "VIRT BNP LE 15/09"
click at [729, 860] on button "Ajouter" at bounding box center [705, 857] width 75 height 29
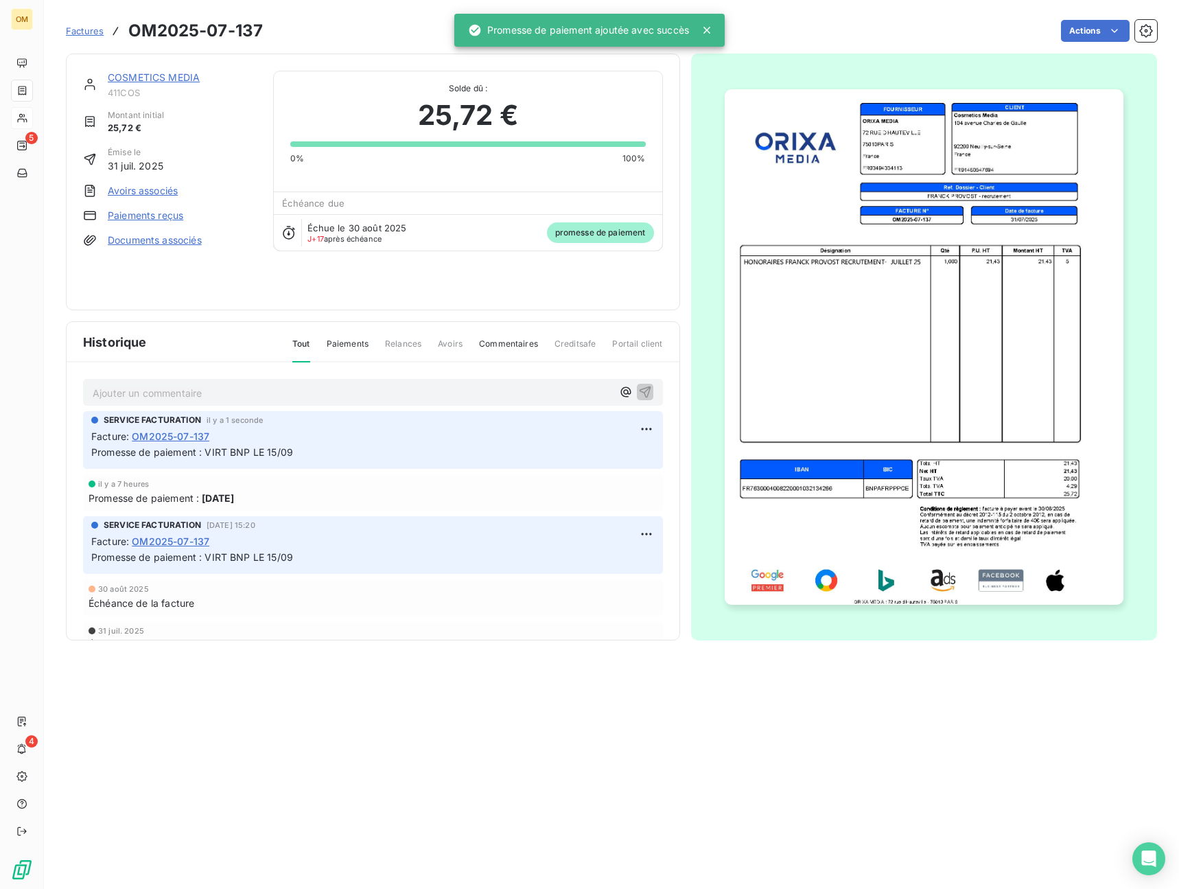
click at [127, 69] on div "COSMETICS MEDIA 411COS Montant initial 25,72 € Émise le [DATE] Avoirs associés …" at bounding box center [373, 182] width 614 height 257
click at [128, 76] on link "COSMETICS MEDIA" at bounding box center [154, 77] width 92 height 12
